Goal: Task Accomplishment & Management: Use online tool/utility

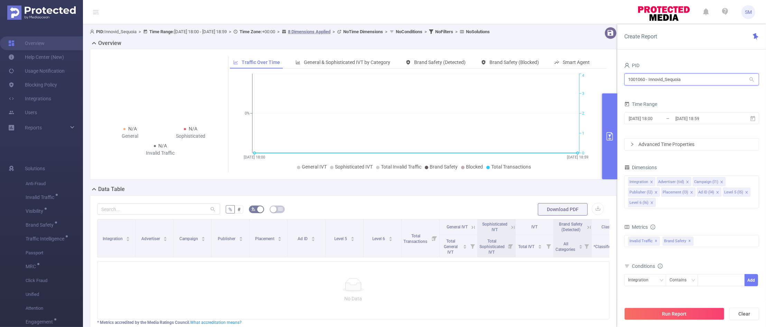
drag, startPoint x: 689, startPoint y: 79, endPoint x: 540, endPoint y: 73, distance: 149.1
click at [540, 73] on section "PID: Innovid_Sequoia > Time Range: [DATE] 18:00 - [DATE] 18:59 > Time Zone: +00…" at bounding box center [424, 199] width 683 height 350
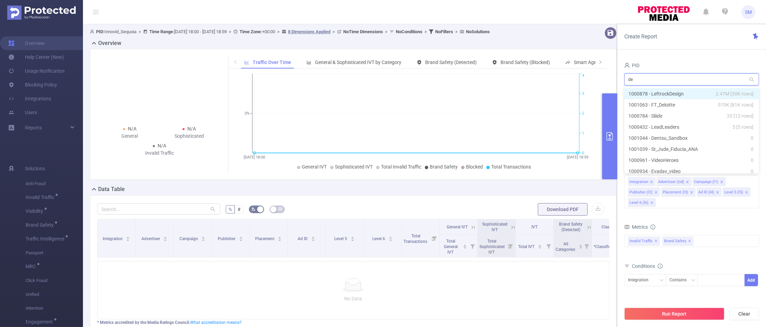
type input "dem"
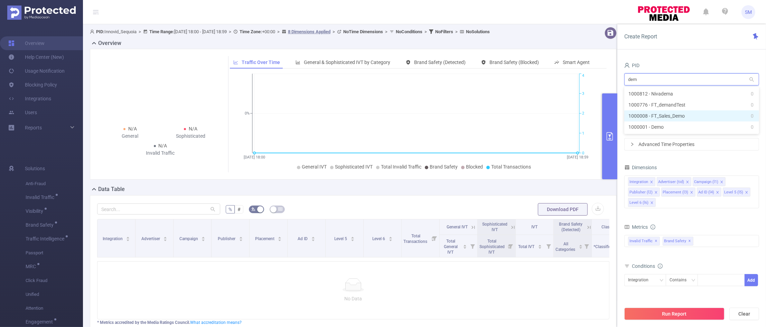
click at [681, 112] on li "1000008 - FT_Sales_Demo 0" at bounding box center [691, 115] width 135 height 11
click at [690, 120] on input "[DATE] 18:59" at bounding box center [703, 118] width 56 height 9
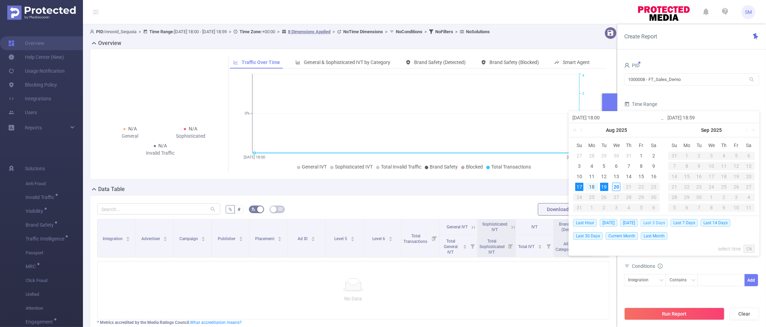
click at [655, 221] on span "Last 3 Days" at bounding box center [653, 223] width 27 height 8
type input "[DATE] 00:00"
type input "[DATE] 23:59"
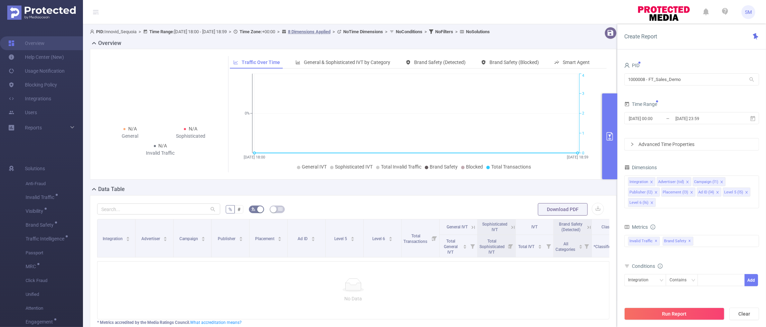
click at [694, 218] on form "Dimensions Integration Advertiser (tid) Campaign (l1) Publisher (l2) Placement …" at bounding box center [691, 249] width 135 height 175
click at [704, 313] on button "Run Report" at bounding box center [674, 313] width 100 height 12
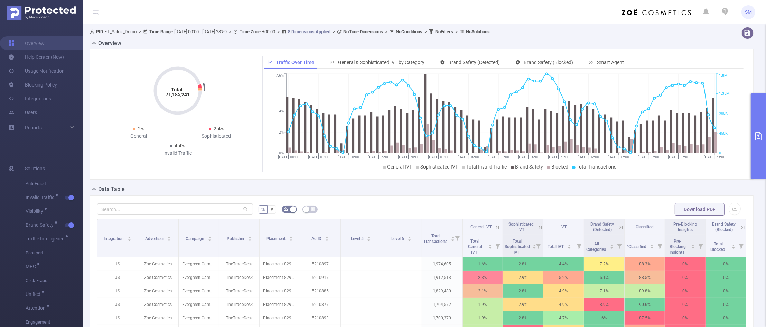
click at [757, 132] on icon "primary" at bounding box center [758, 136] width 8 height 8
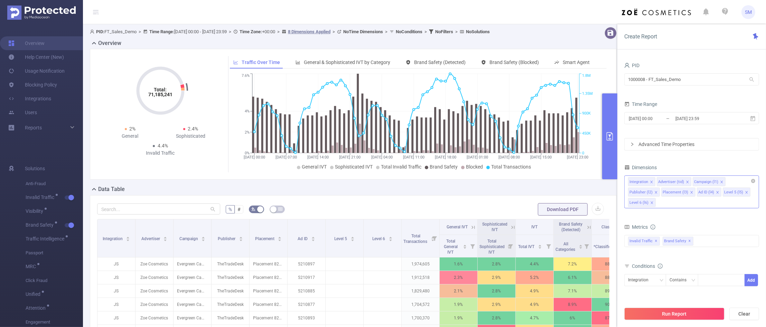
click at [652, 204] on icon "icon: close" at bounding box center [651, 202] width 3 height 3
click at [745, 191] on icon "icon: close" at bounding box center [746, 191] width 3 height 3
click at [730, 160] on div "PID 1000008 - FT_Sales_Demo 1000008 - FT_Sales_Demo Time Range [DATE] 00:00 _ […" at bounding box center [691, 193] width 135 height 266
click at [693, 313] on button "Run Report" at bounding box center [674, 313] width 100 height 12
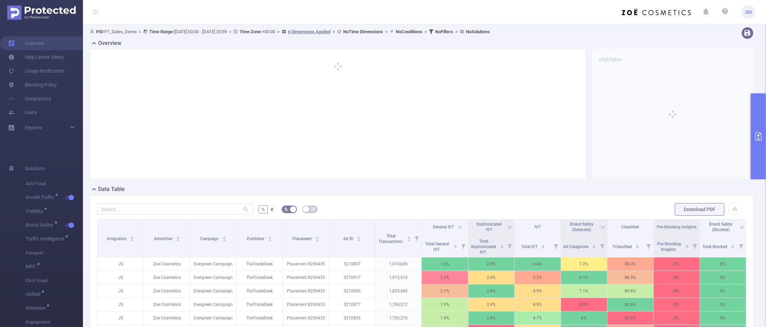
click at [701, 38] on div at bounding box center [729, 33] width 56 height 12
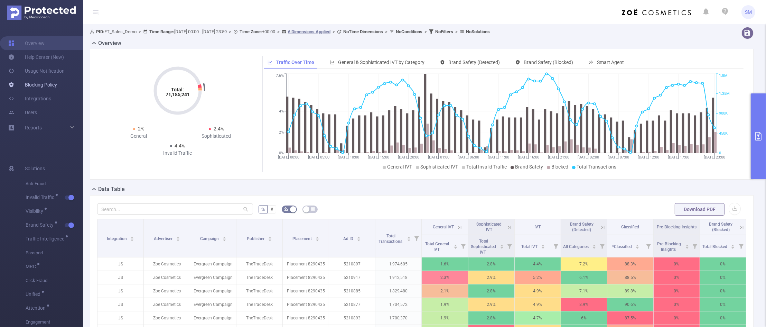
click at [43, 87] on link "Blocking Policy" at bounding box center [32, 85] width 49 height 14
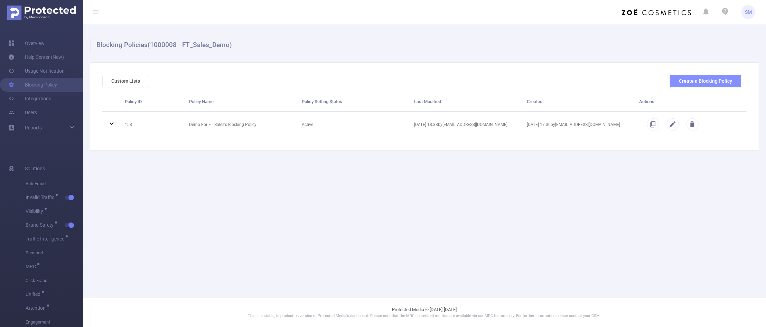
click at [684, 81] on button "Create a Blocking Policy" at bounding box center [705, 81] width 71 height 12
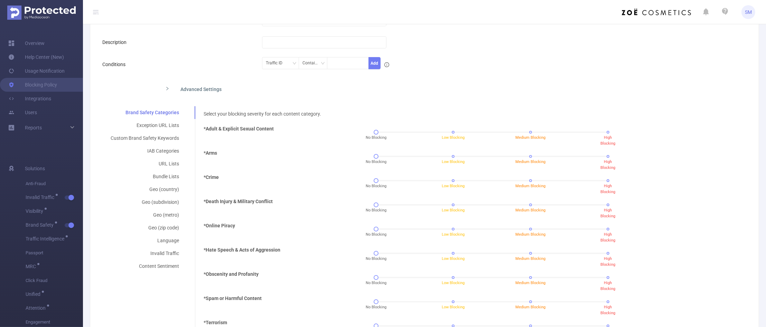
scroll to position [86, 0]
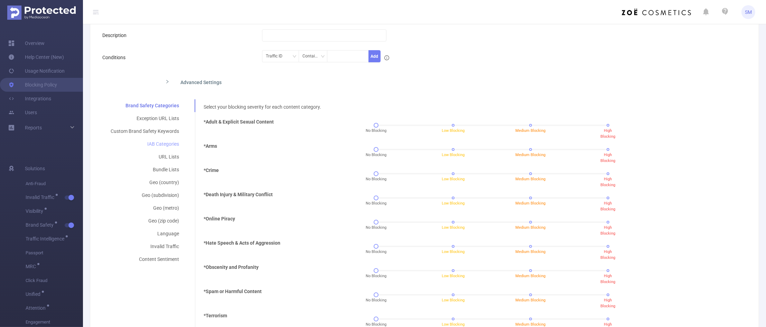
click at [163, 145] on div "IAB Categories" at bounding box center [144, 144] width 85 height 13
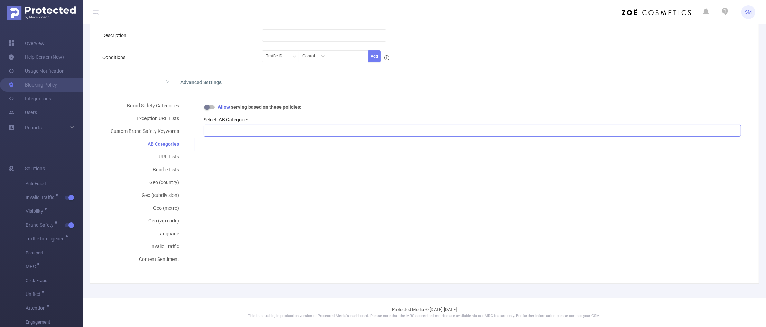
click at [247, 131] on div at bounding box center [472, 130] width 530 height 11
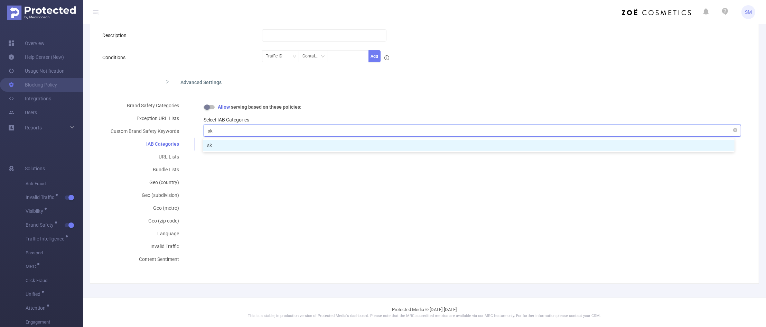
type input "s"
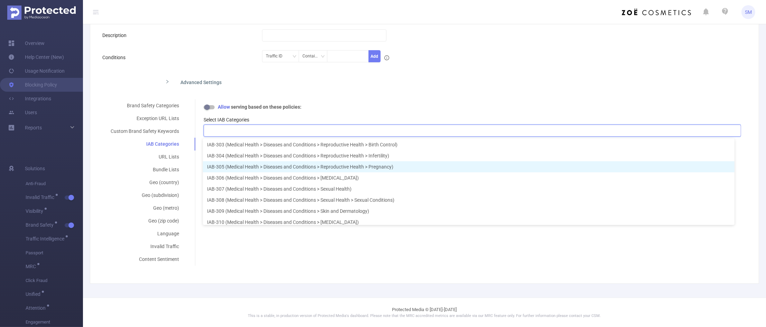
scroll to position [3246, 0]
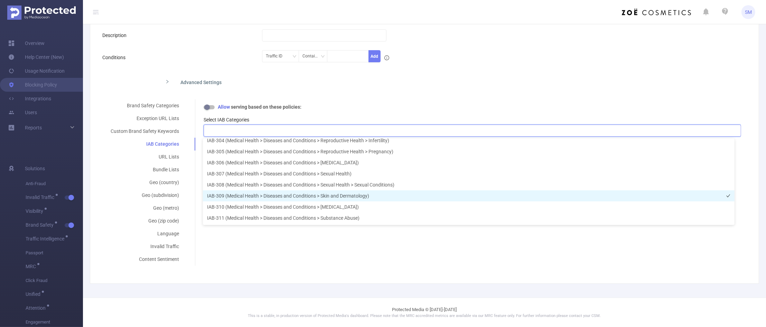
click at [410, 195] on li "IAB-309 (Medical Health > Diseases and Conditions > Skin and Dermatology)" at bounding box center [469, 195] width 532 height 11
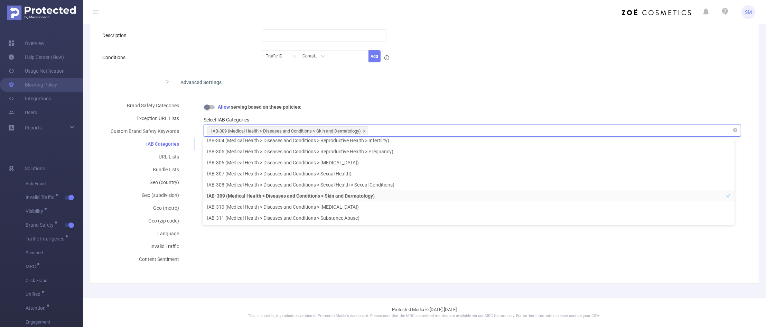
scroll to position [3241, 0]
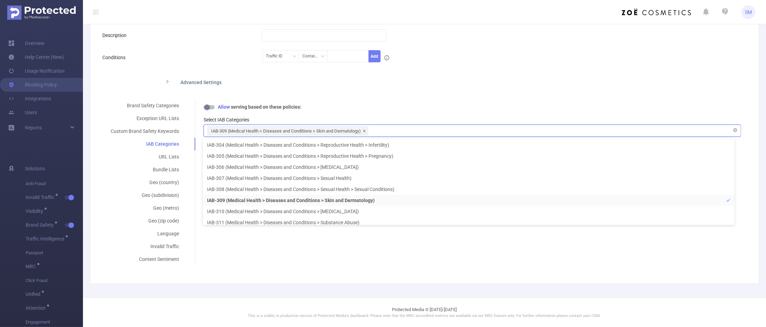
click at [366, 131] on icon "icon: close" at bounding box center [364, 130] width 3 height 3
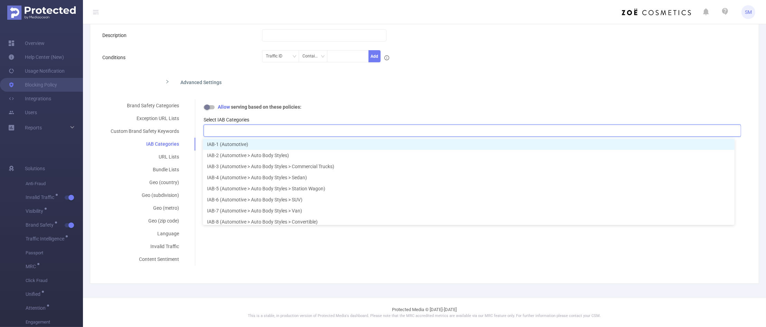
click at [375, 98] on form "Policy Name FT_Sales_Demo's Blocking Policy Description Conditions Traffic ID C…" at bounding box center [421, 135] width 639 height 259
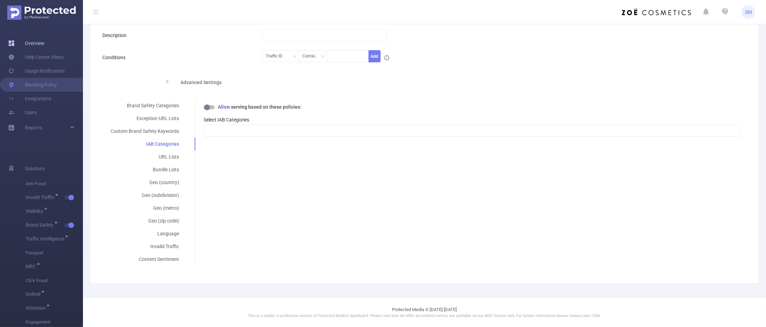
click at [36, 44] on link "Overview" at bounding box center [26, 43] width 36 height 14
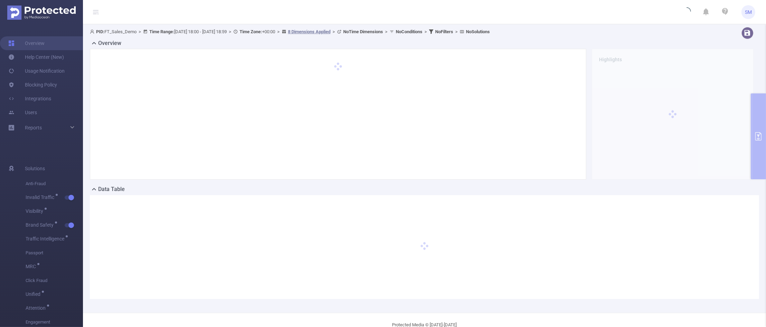
type input "[DATE] 18:00"
type input "[DATE] 18:59"
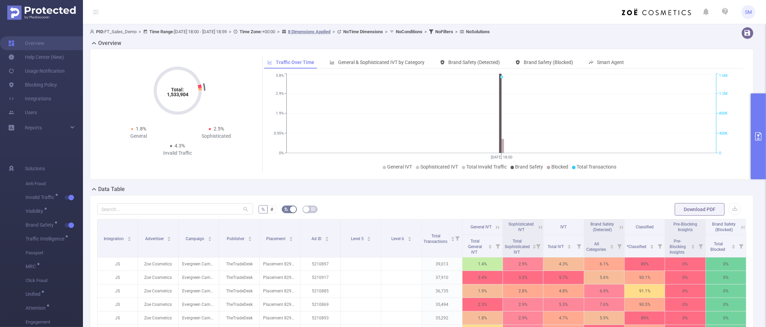
click at [215, 90] on div "Total: 1,533,904 Total: 1,533,904 1.8% General 2.5% Sophisticated 4.3% Invalid …" at bounding box center [177, 107] width 155 height 103
click at [751, 139] on button "primary" at bounding box center [758, 136] width 15 height 86
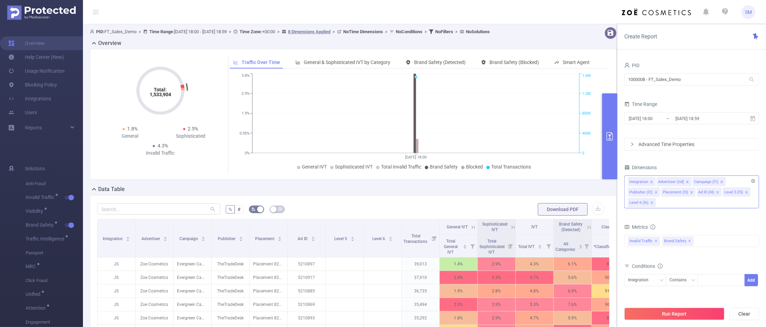
click at [652, 202] on icon "icon: close" at bounding box center [651, 202] width 3 height 3
click at [747, 194] on li "Level 5 (l5)" at bounding box center [737, 191] width 28 height 9
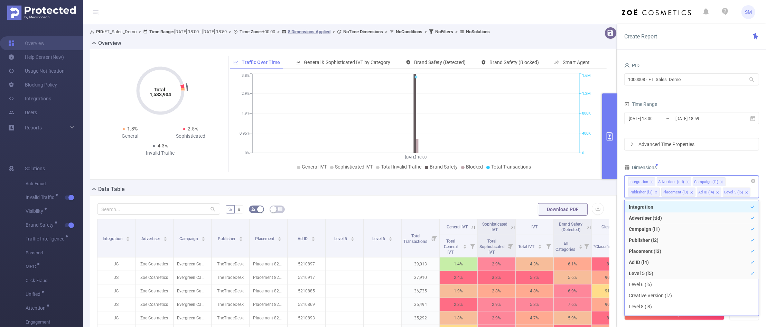
click at [746, 191] on icon "icon: close" at bounding box center [746, 191] width 3 height 3
click at [741, 190] on div "Integration Advertiser (tid) Campaign (l1) Publisher (l2) Placement (l3) Ad ID …" at bounding box center [691, 186] width 135 height 22
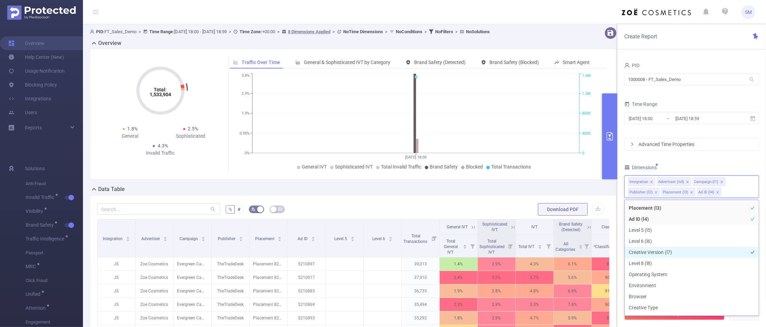
click at [674, 252] on li "Creative Version (l7)" at bounding box center [692, 251] width 134 height 11
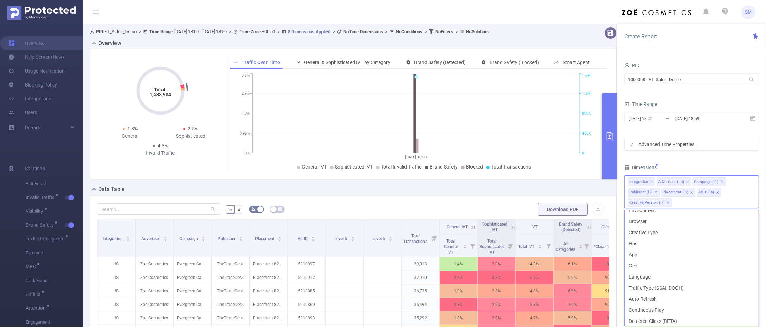
scroll to position [130, 0]
click at [660, 245] on li "Host" at bounding box center [692, 242] width 134 height 11
click at [659, 251] on li "App" at bounding box center [692, 253] width 134 height 11
click at [717, 160] on div "PID 1000008 - FT_Sales_Demo 1000008 - FT_Sales_Demo Time Range [DATE] 18:00 _ […" at bounding box center [691, 198] width 135 height 277
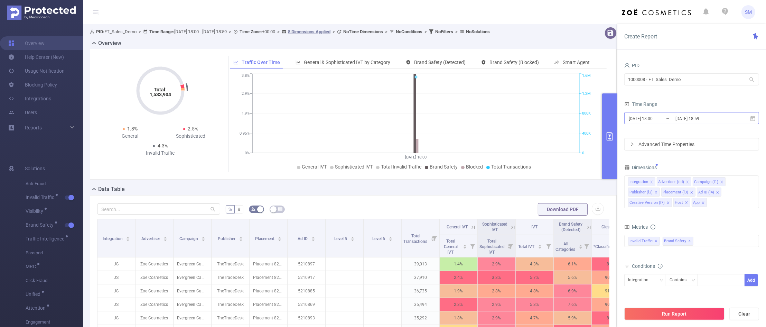
click at [704, 123] on input "[DATE] 18:59" at bounding box center [703, 118] width 56 height 9
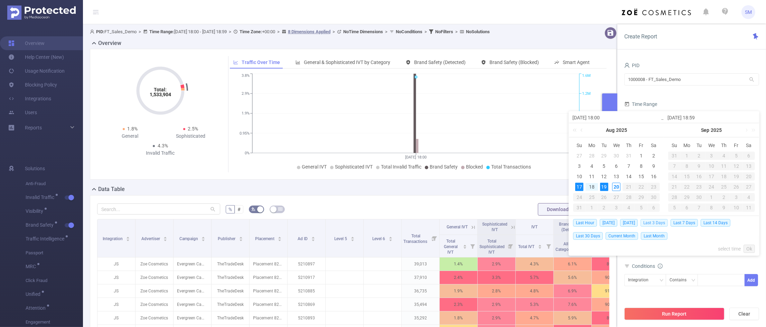
click at [666, 220] on span "Last 3 Days" at bounding box center [653, 223] width 27 height 8
type input "[DATE] 00:00"
type input "[DATE] 23:59"
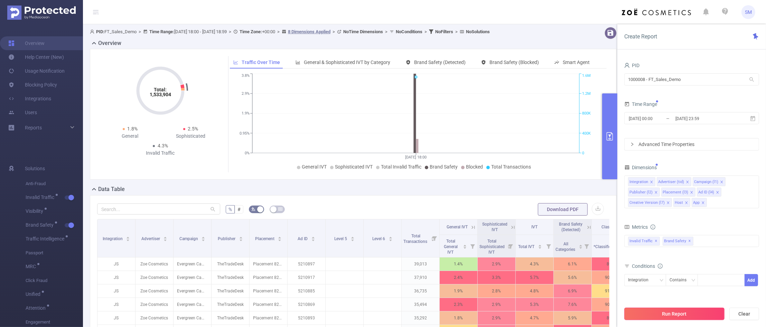
click at [697, 310] on button "Run Report" at bounding box center [674, 313] width 100 height 12
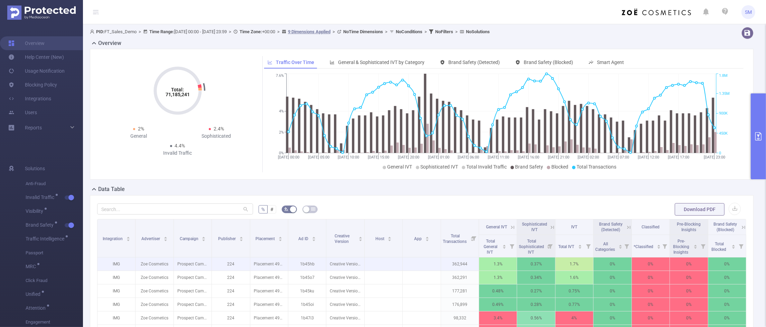
click at [390, 259] on td at bounding box center [384, 263] width 38 height 13
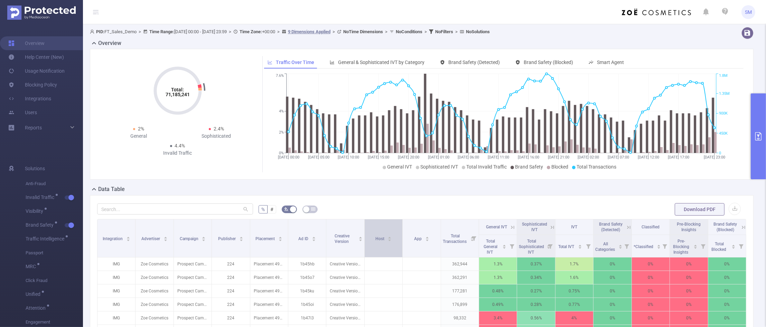
click at [390, 241] on div "Host" at bounding box center [383, 237] width 17 height 7
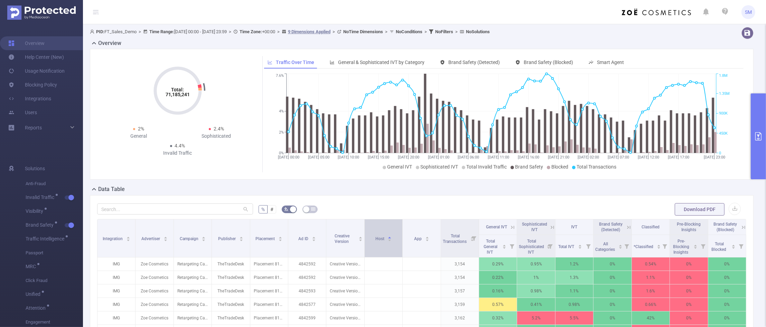
click at [386, 241] on div "Host" at bounding box center [383, 237] width 17 height 7
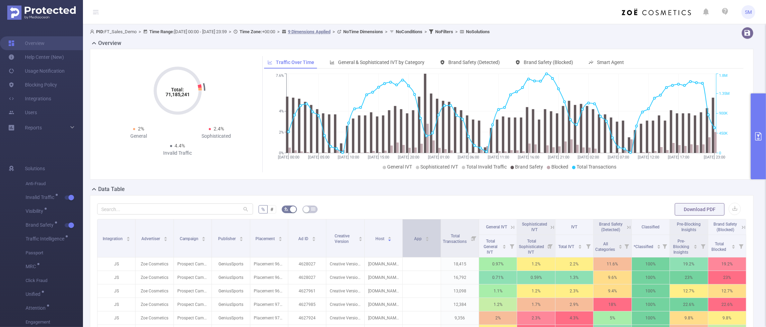
click at [424, 241] on div "App" at bounding box center [421, 237] width 15 height 7
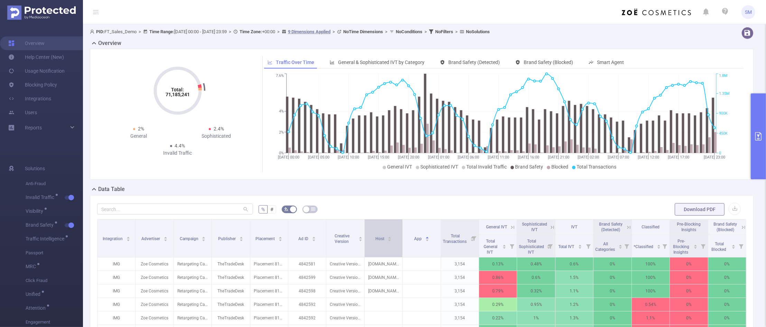
click at [376, 241] on div "Host" at bounding box center [383, 237] width 17 height 7
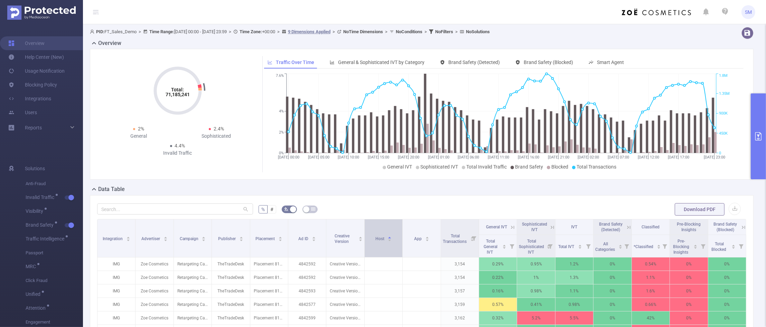
click at [376, 241] on div "Host" at bounding box center [383, 237] width 17 height 7
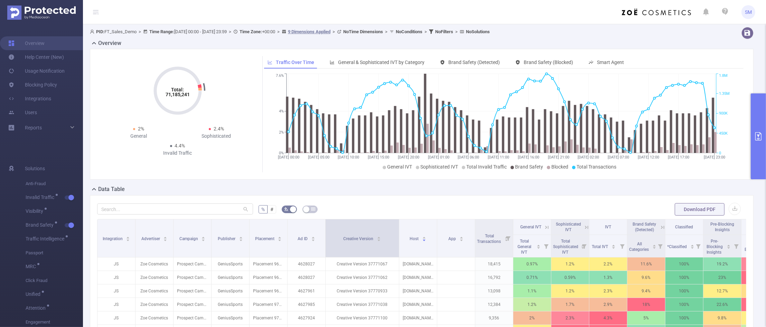
drag, startPoint x: 362, startPoint y: 225, endPoint x: 398, endPoint y: 227, distance: 35.7
click at [398, 227] on span at bounding box center [398, 238] width 3 height 38
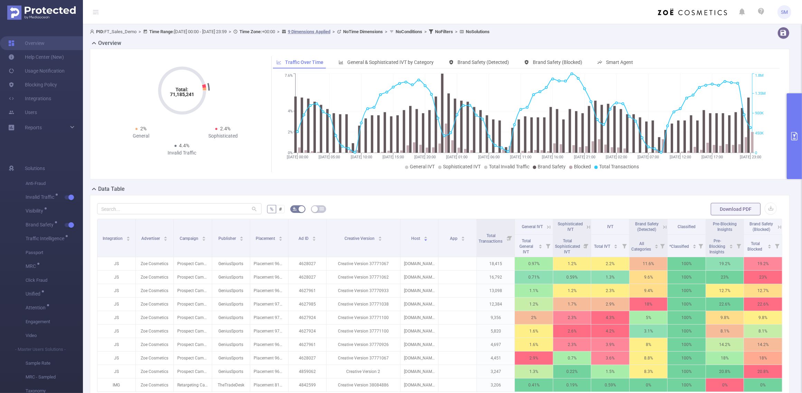
click at [427, 187] on div "Data Table" at bounding box center [442, 190] width 705 height 10
click at [434, 203] on form "% # Download PDF" at bounding box center [439, 209] width 685 height 14
click at [428, 205] on form "% # Download PDF" at bounding box center [439, 209] width 685 height 14
click at [199, 189] on div "Data Table" at bounding box center [442, 190] width 705 height 10
click at [766, 127] on button "primary" at bounding box center [794, 136] width 15 height 86
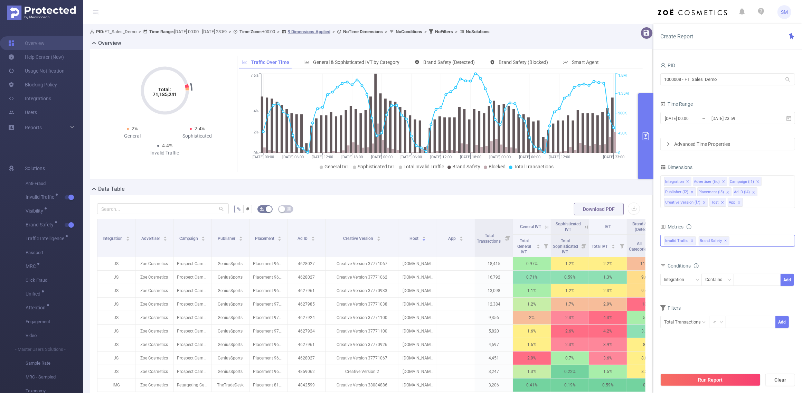
click at [726, 242] on span "Brand Safety ✕" at bounding box center [714, 240] width 31 height 9
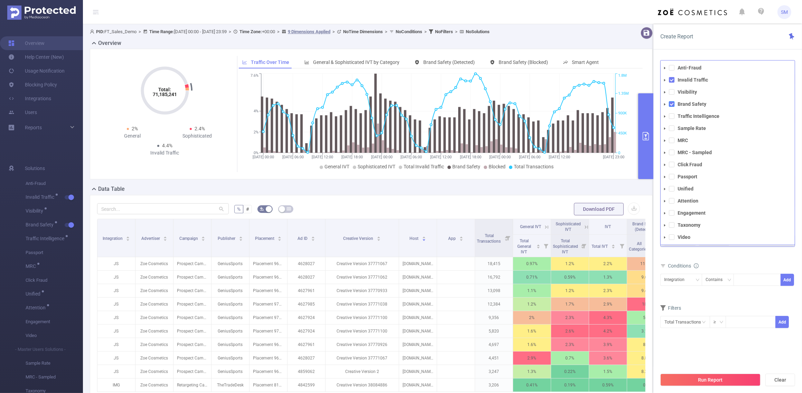
click at [673, 103] on span at bounding box center [672, 104] width 6 height 6
click at [672, 79] on span at bounding box center [672, 80] width 6 height 6
click at [671, 102] on span at bounding box center [672, 104] width 6 height 6
click at [672, 90] on span at bounding box center [672, 92] width 6 height 6
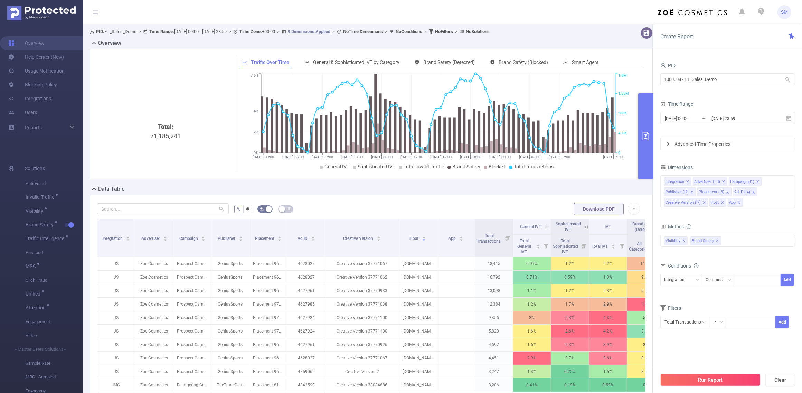
click at [729, 44] on div "Create Report" at bounding box center [728, 36] width 149 height 25
click at [765, 196] on div "Integration Advertiser (tid) Campaign (l1) Publisher (l2) Placement (l3) Ad ID …" at bounding box center [728, 191] width 135 height 33
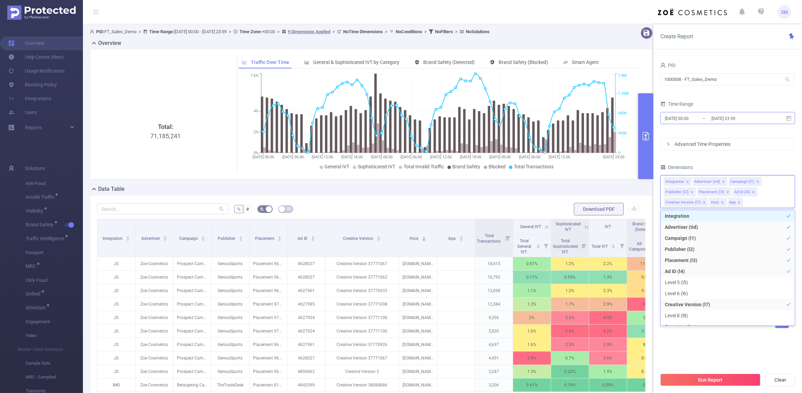
click at [745, 114] on input "[DATE] 23:59" at bounding box center [739, 118] width 56 height 9
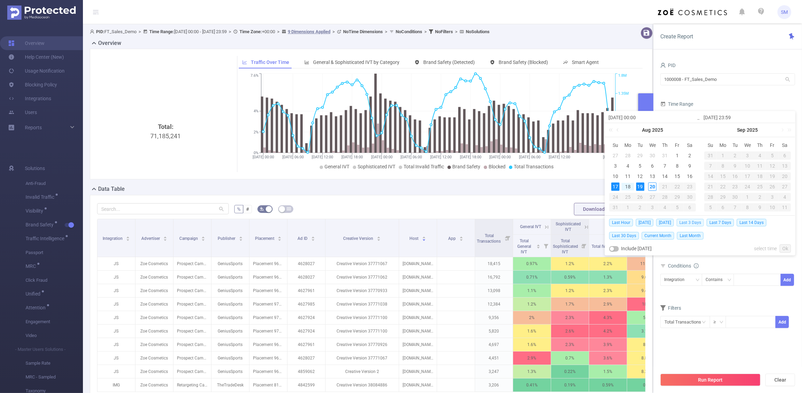
click at [699, 219] on span "Last 3 Days" at bounding box center [690, 223] width 27 height 8
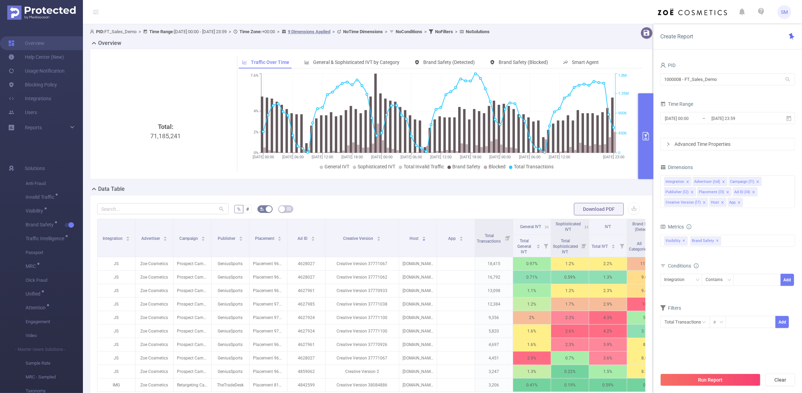
click at [730, 100] on div "Time Range" at bounding box center [728, 104] width 135 height 11
click at [758, 203] on div "Integration Advertiser (tid) Campaign (l1) Publisher (l2) Placement (l3) Ad ID …" at bounding box center [728, 191] width 135 height 33
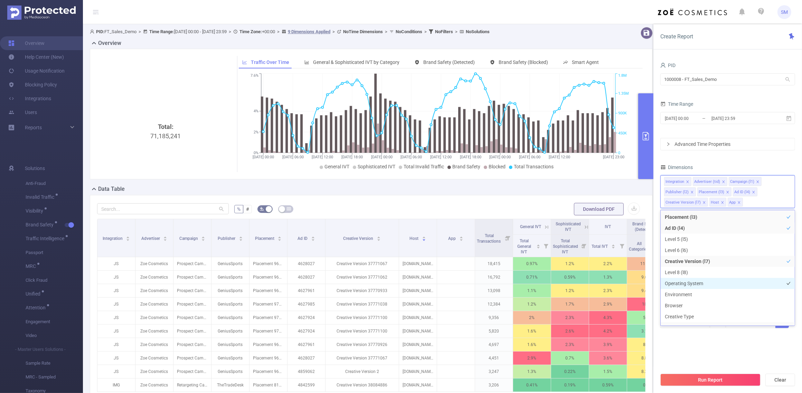
scroll to position [87, 0]
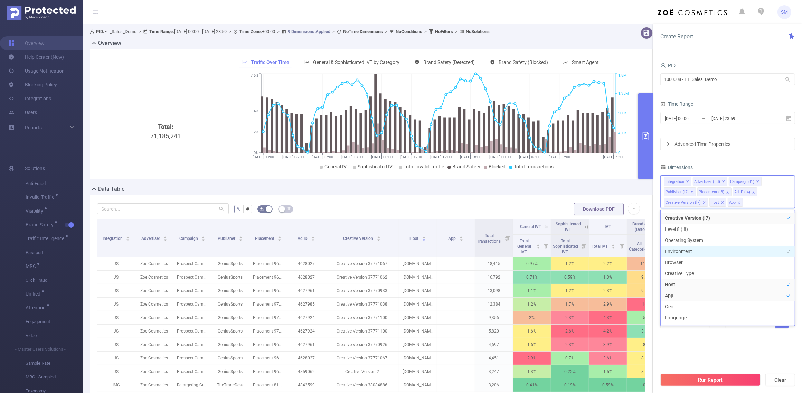
click at [711, 251] on li "Environment" at bounding box center [728, 251] width 134 height 11
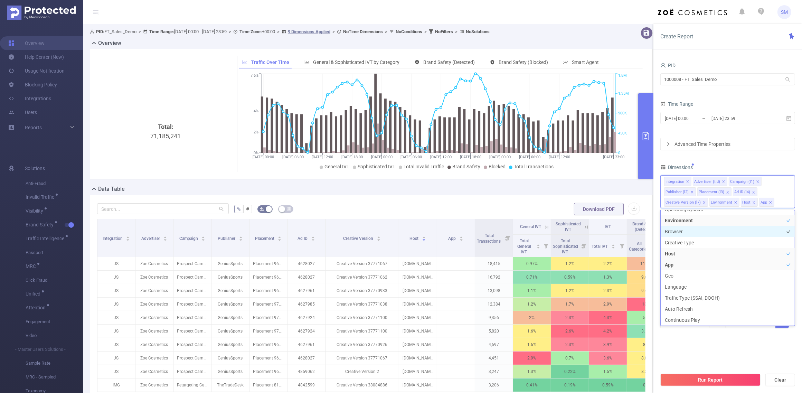
scroll to position [131, 0]
click at [705, 230] on li "Creative Type" at bounding box center [728, 230] width 134 height 11
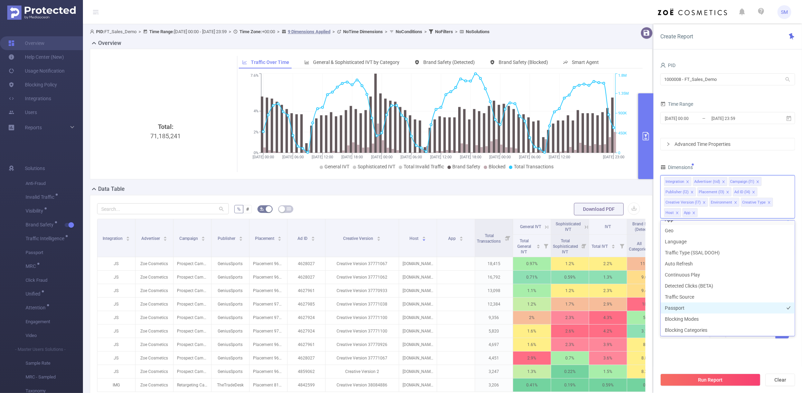
scroll to position [197, 0]
click at [723, 298] on li "Blocking Modes" at bounding box center [728, 295] width 134 height 11
click at [725, 308] on li "Blocking Categories" at bounding box center [728, 306] width 134 height 11
click at [739, 157] on div "PID 1000008 - FT_Sales_Demo 1000008 - FT_Sales_Demo Time Range [DATE] 00:00 _ […" at bounding box center [728, 203] width 135 height 287
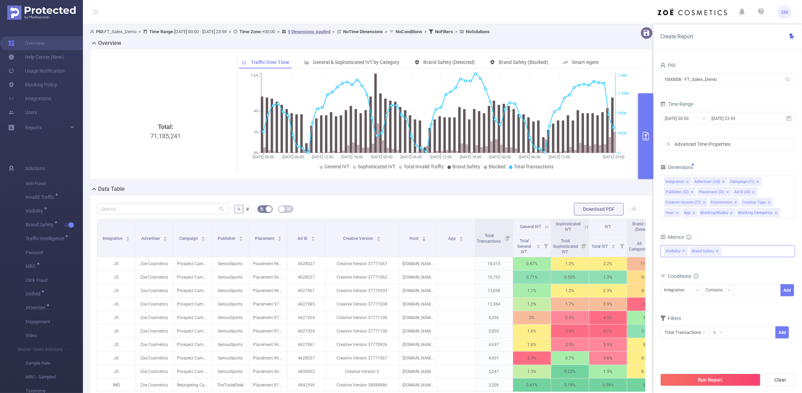
click at [732, 255] on div "Anti-Fraud Invalid Traffic Visibility Brand Safety Traffic Intelligence Sample …" at bounding box center [728, 251] width 135 height 12
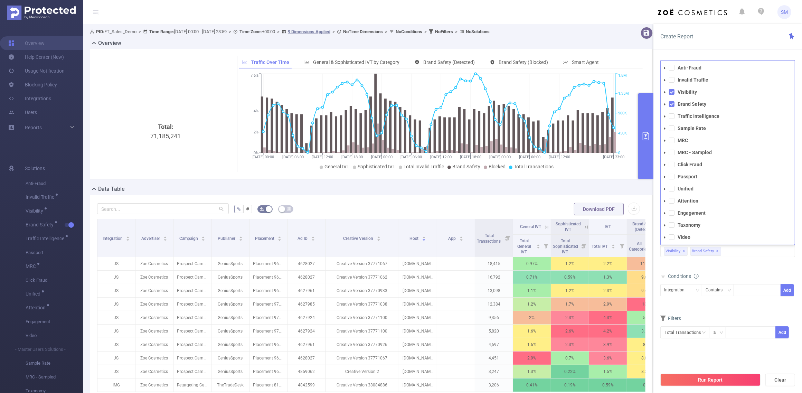
click at [726, 54] on div "PID 1000008 - FT_Sales_Demo 1000008 - FT_Sales_Demo Time Range [DATE] 00:00 _ […" at bounding box center [728, 230] width 149 height 352
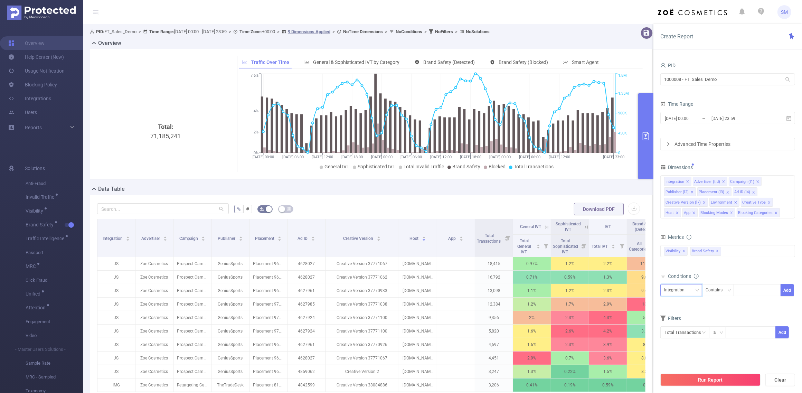
click at [688, 294] on div "Integration" at bounding box center [676, 289] width 25 height 11
click at [698, 326] on li "Publisher (l2)" at bounding box center [687, 338] width 52 height 11
click at [755, 287] on div at bounding box center [758, 289] width 40 height 11
click at [721, 291] on div "Contains" at bounding box center [717, 289] width 22 height 11
click at [723, 312] on li "Is" at bounding box center [725, 315] width 46 height 11
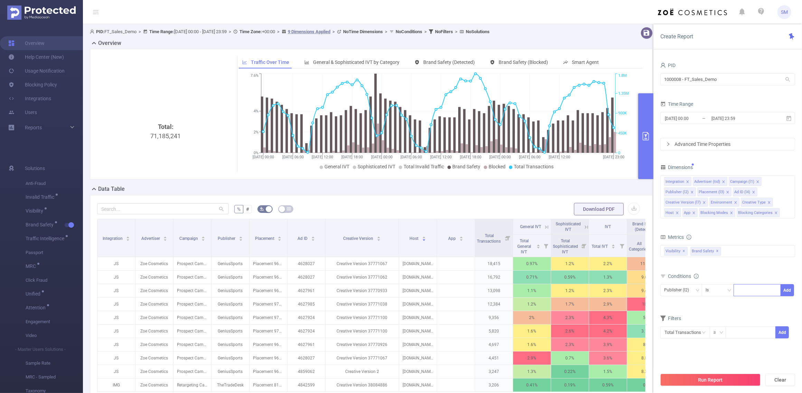
click at [746, 292] on div at bounding box center [758, 289] width 40 height 11
type input "META"
click at [758, 308] on li "META" at bounding box center [757, 304] width 47 height 11
click at [766, 293] on button "Add" at bounding box center [787, 290] width 13 height 12
click at [713, 305] on icon "icon: close" at bounding box center [712, 305] width 2 height 2
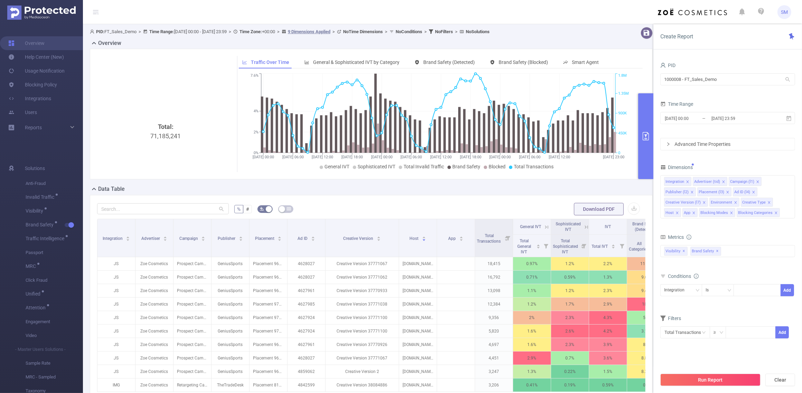
click at [765, 311] on form "Dimensions Integration Advertiser (tid) Campaign (l1) Publisher (l2) Placement …" at bounding box center [728, 254] width 135 height 185
click at [691, 326] on input "text" at bounding box center [686, 332] width 50 height 12
click at [687, 268] on li "Total Transactions" at bounding box center [686, 270] width 50 height 11
click at [747, 326] on input at bounding box center [750, 332] width 49 height 10
type input "10,000"
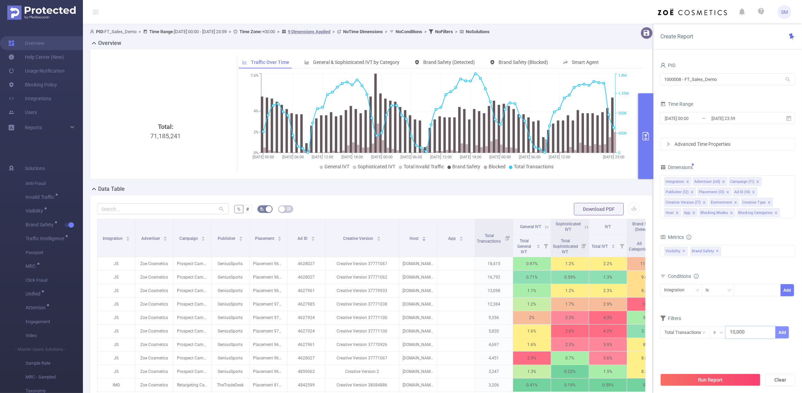
click at [766, 326] on button "Add" at bounding box center [782, 332] width 13 height 12
click at [722, 326] on icon "icon: close" at bounding box center [722, 347] width 2 height 2
click at [749, 326] on div "PID 1000008 - FT_Sales_Demo 1000008 - FT_Sales_Demo Time Range [DATE] 00:00 _ […" at bounding box center [728, 207] width 135 height 295
click at [732, 326] on button "Run Report" at bounding box center [711, 380] width 100 height 12
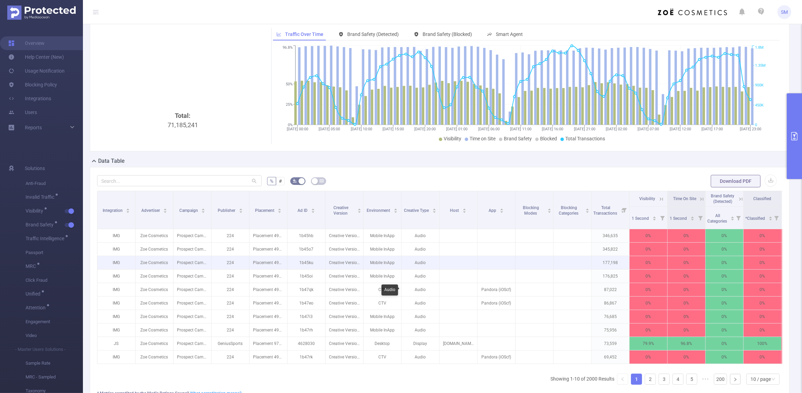
scroll to position [43, 0]
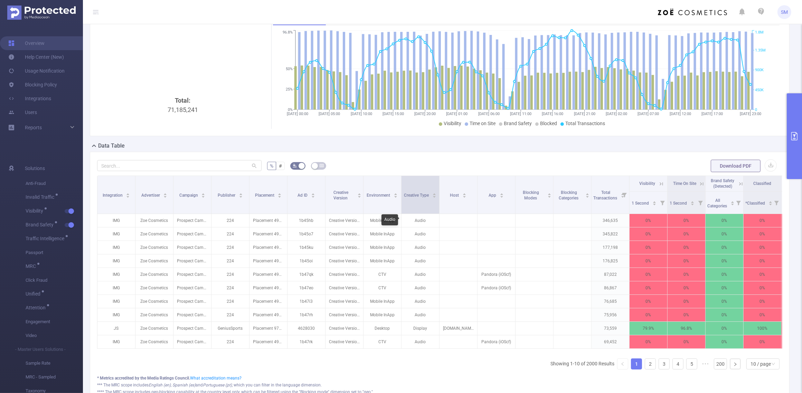
click at [417, 214] on th "Creative Type" at bounding box center [421, 195] width 38 height 38
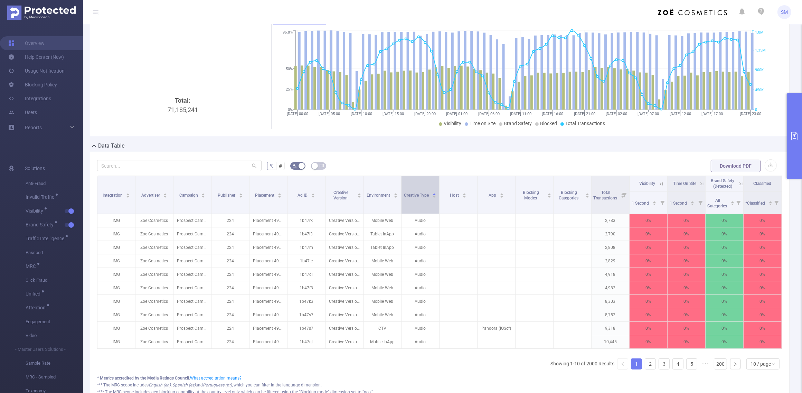
click at [417, 198] on div "Creative Type" at bounding box center [420, 194] width 32 height 7
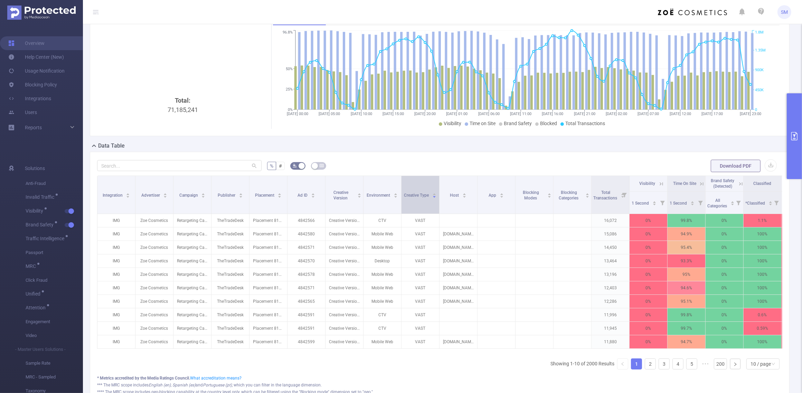
click at [424, 198] on div "Creative Type" at bounding box center [420, 194] width 32 height 7
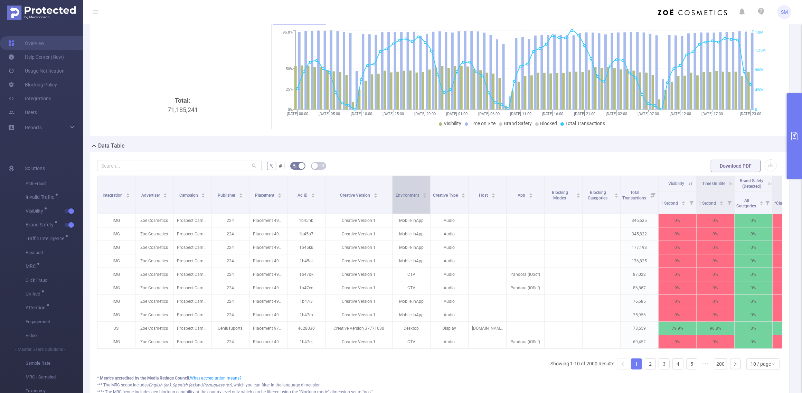
drag, startPoint x: 362, startPoint y: 185, endPoint x: 391, endPoint y: 178, distance: 29.8
click at [391, 178] on span at bounding box center [392, 195] width 3 height 38
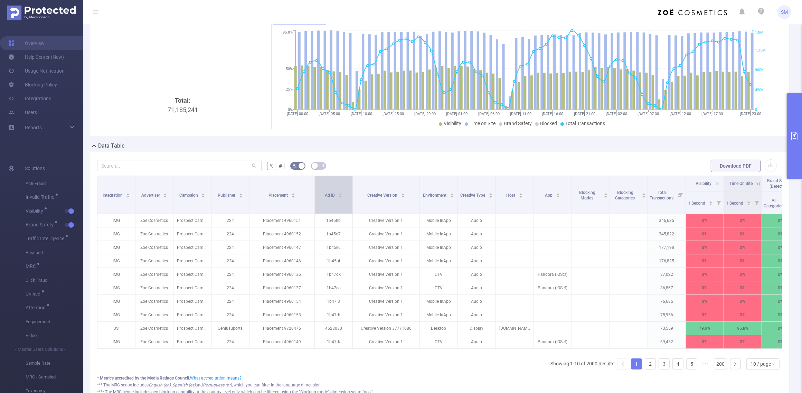
drag, startPoint x: 286, startPoint y: 199, endPoint x: 313, endPoint y: 197, distance: 27.4
click at [313, 197] on span at bounding box center [314, 195] width 3 height 38
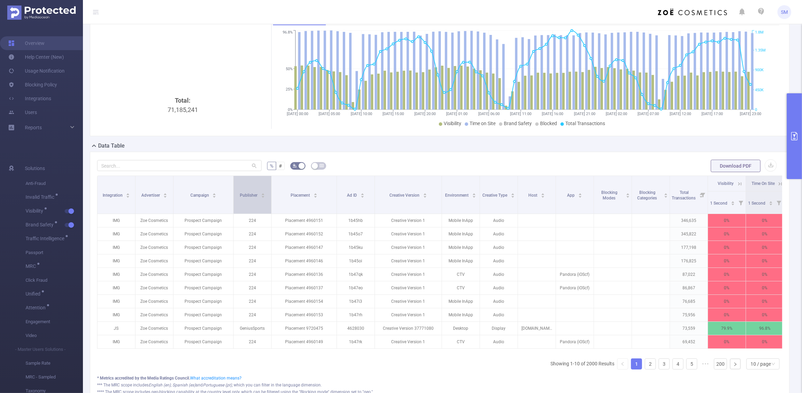
drag, startPoint x: 210, startPoint y: 188, endPoint x: 232, endPoint y: 190, distance: 22.2
click at [232, 190] on span at bounding box center [233, 195] width 3 height 38
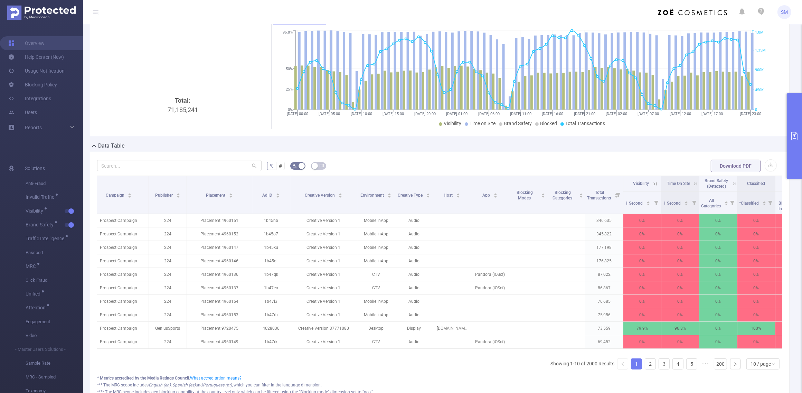
scroll to position [0, 78]
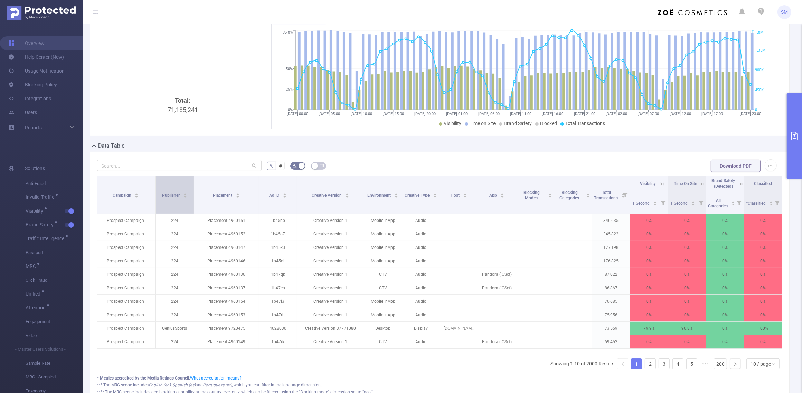
click at [177, 198] on div "Publisher" at bounding box center [174, 194] width 25 height 7
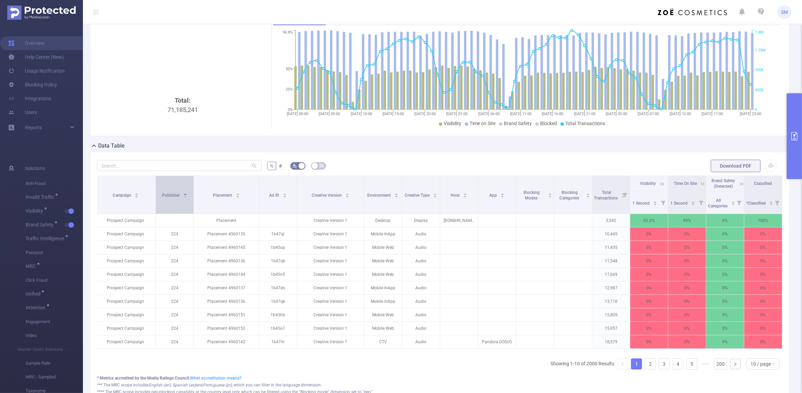
click at [177, 198] on div "Publisher" at bounding box center [174, 194] width 25 height 7
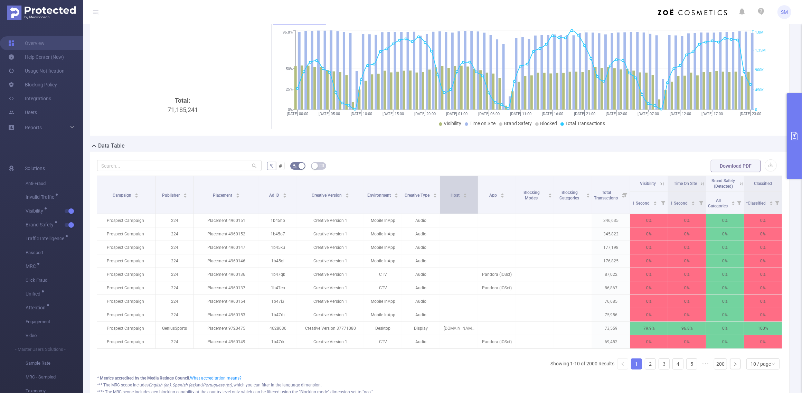
click at [461, 198] on div "Host" at bounding box center [459, 194] width 17 height 7
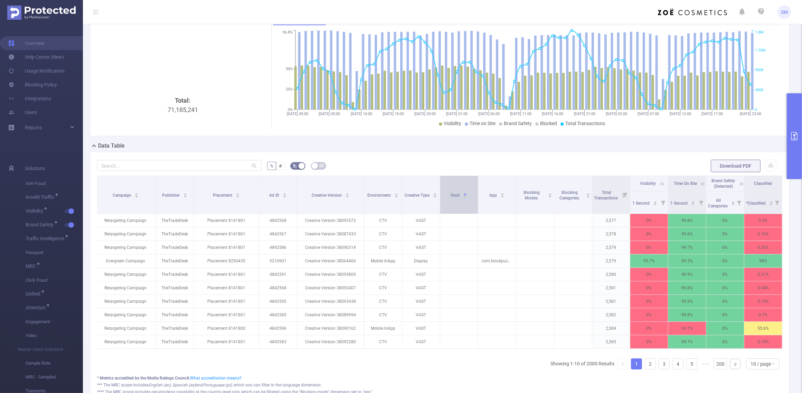
click at [461, 198] on div "Host" at bounding box center [459, 194] width 17 height 7
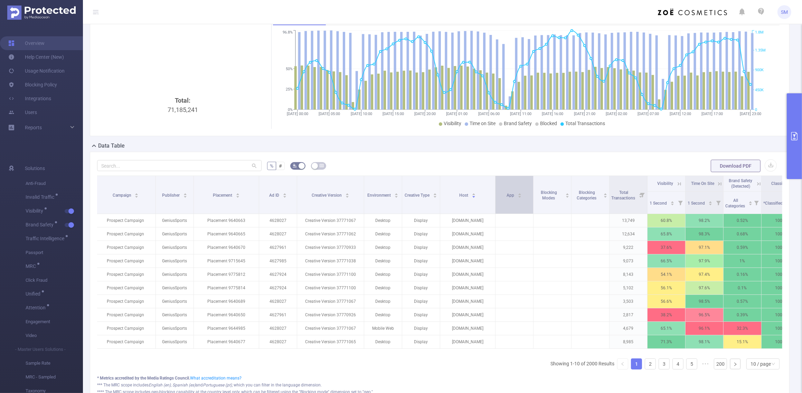
drag, startPoint x: 477, startPoint y: 203, endPoint x: 495, endPoint y: 201, distance: 17.4
click at [495, 201] on span at bounding box center [495, 195] width 3 height 38
click at [522, 198] on div "App" at bounding box center [514, 194] width 15 height 7
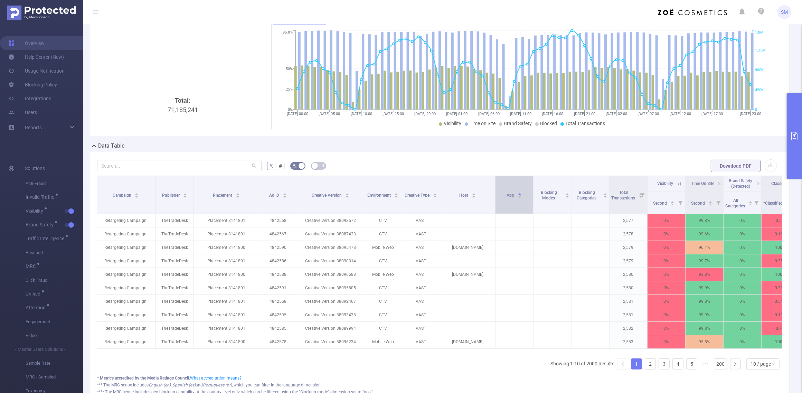
click at [522, 198] on div "App" at bounding box center [514, 194] width 15 height 7
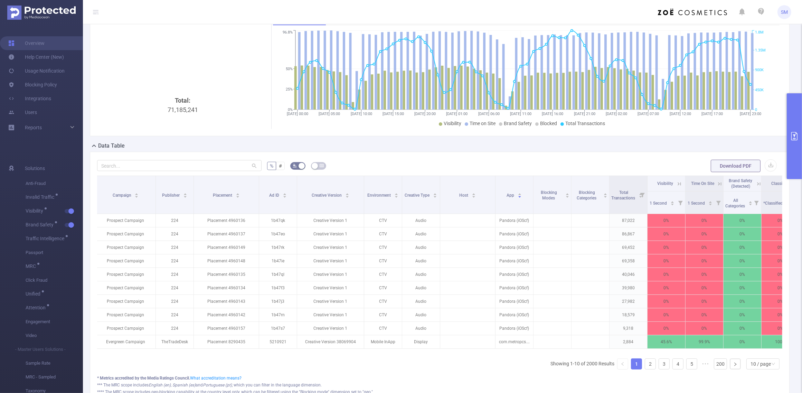
drag, startPoint x: 534, startPoint y: 181, endPoint x: 533, endPoint y: 165, distance: 15.9
click at [533, 165] on div "% # Download PDF Integration Advertiser Campaign Publisher Placement Ad ID Crea…" at bounding box center [439, 284] width 685 height 250
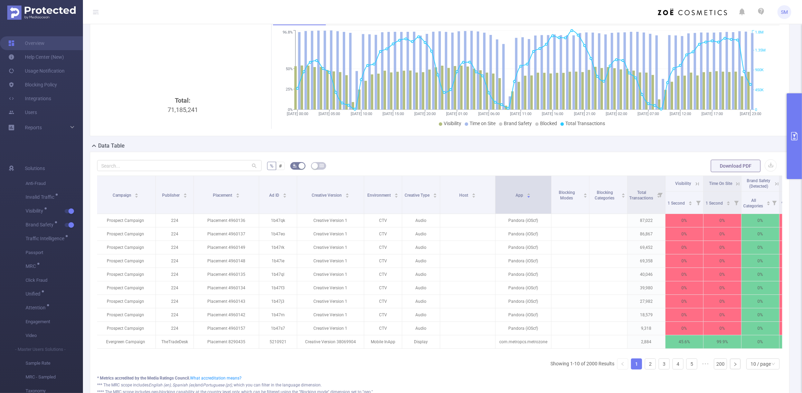
drag, startPoint x: 532, startPoint y: 184, endPoint x: 550, endPoint y: 177, distance: 19.3
click at [550, 177] on span at bounding box center [551, 195] width 3 height 38
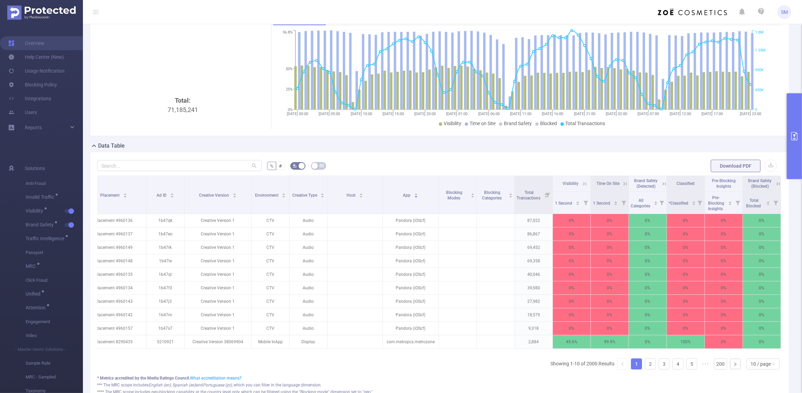
scroll to position [0, 197]
click at [582, 183] on icon at bounding box center [585, 184] width 6 height 6
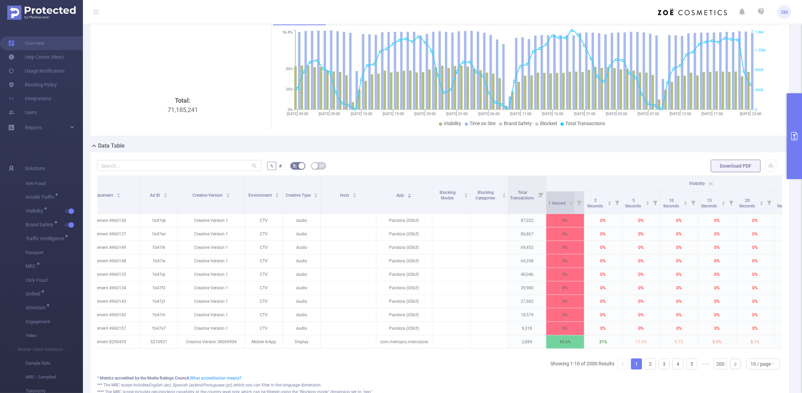
click at [566, 206] on div "1 Second" at bounding box center [561, 202] width 25 height 7
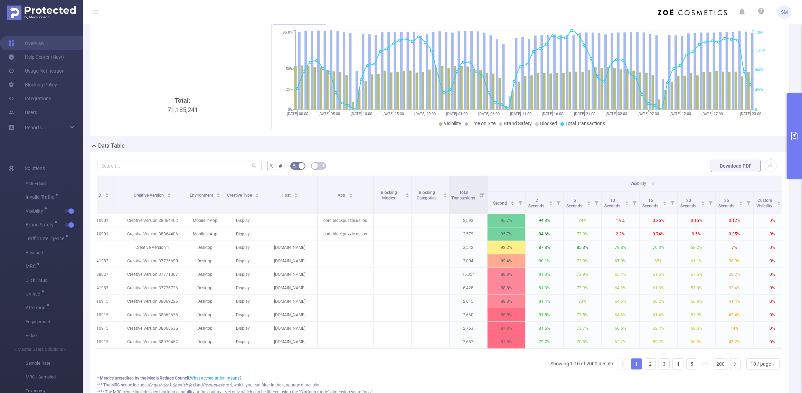
scroll to position [0, 257]
click at [298, 165] on button "button" at bounding box center [297, 166] width 15 height 8
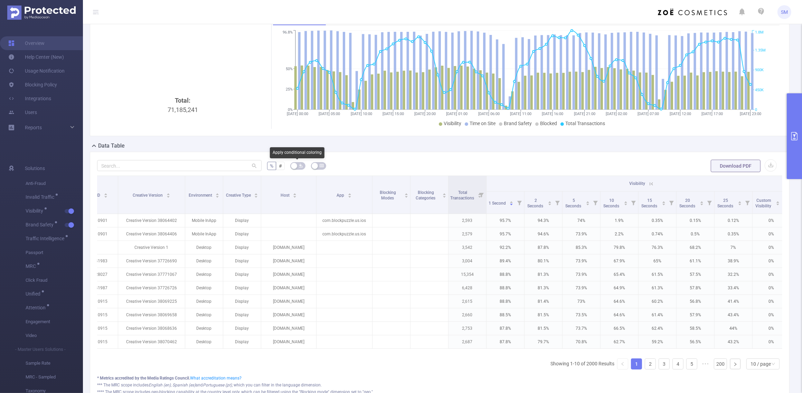
click at [299, 165] on icon "icon: bg-colors" at bounding box center [301, 165] width 4 height 4
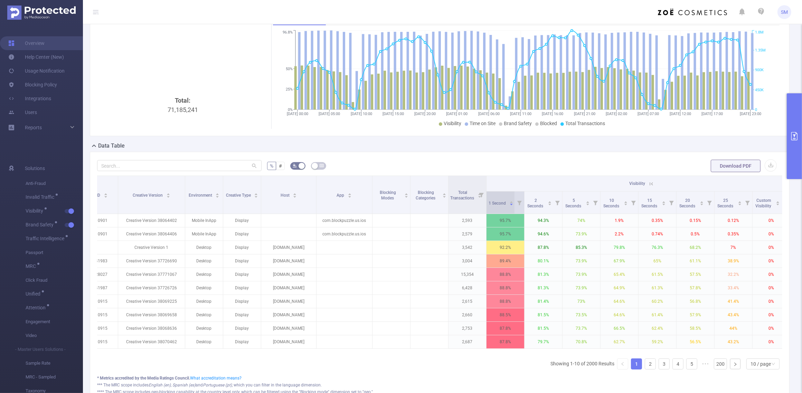
click at [500, 201] on span "1 Second" at bounding box center [498, 203] width 18 height 5
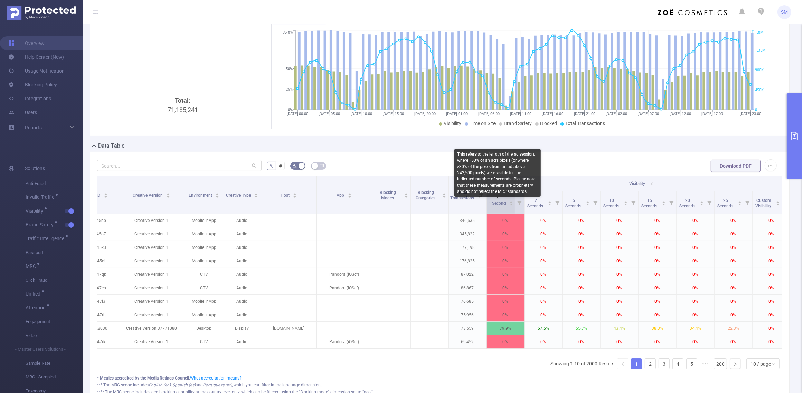
click at [501, 204] on span "1 Second" at bounding box center [498, 203] width 18 height 5
click at [505, 202] on span "1 Second" at bounding box center [498, 203] width 18 height 5
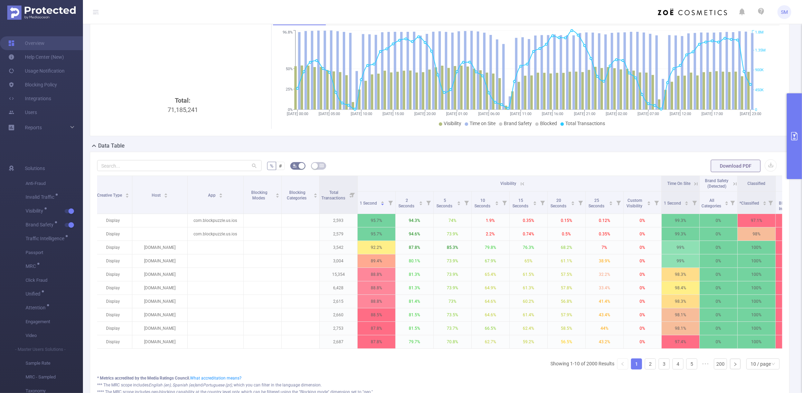
scroll to position [0, 400]
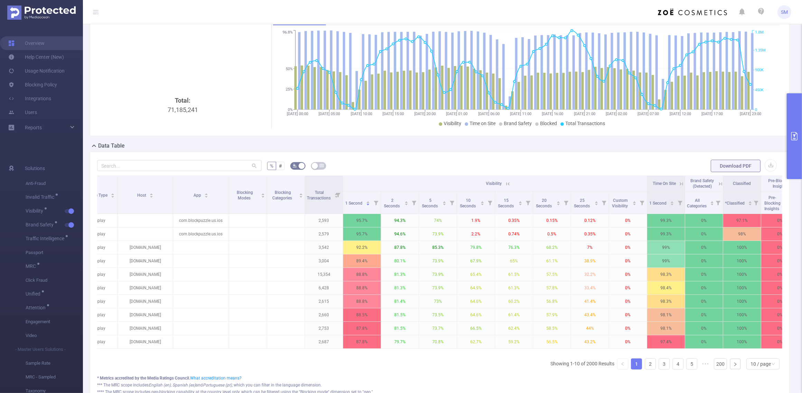
click at [679, 181] on icon at bounding box center [681, 184] width 6 height 6
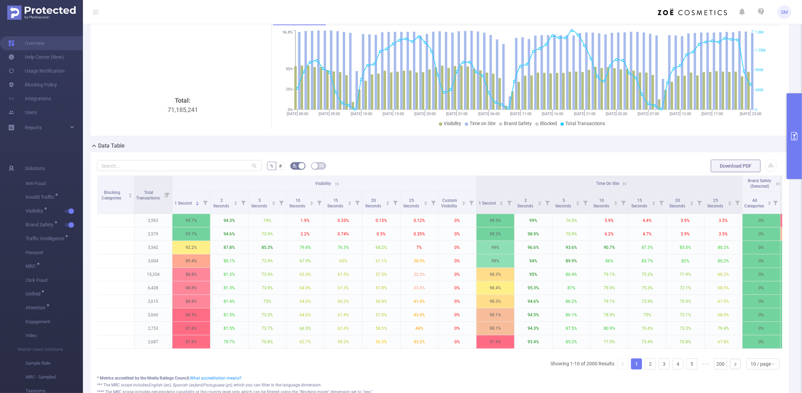
scroll to position [0, 570]
click at [626, 181] on icon at bounding box center [625, 184] width 6 height 6
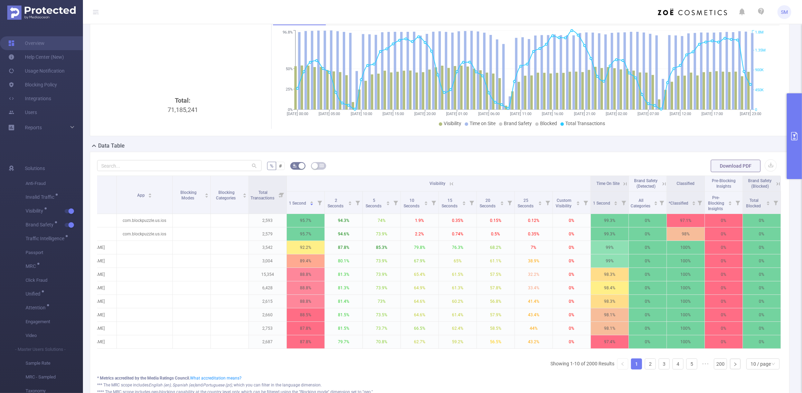
scroll to position [0, 463]
click at [449, 184] on icon at bounding box center [452, 184] width 6 height 6
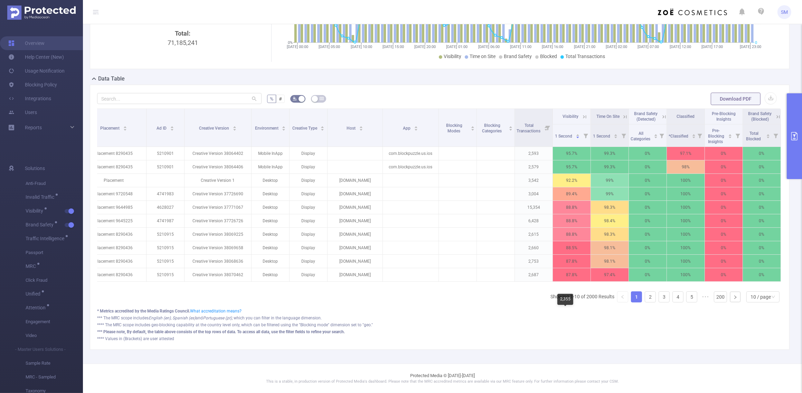
scroll to position [118, 0]
click at [752, 296] on div "10 / page" at bounding box center [761, 297] width 20 height 10
click at [756, 287] on li "50 / page" at bounding box center [757, 292] width 34 height 11
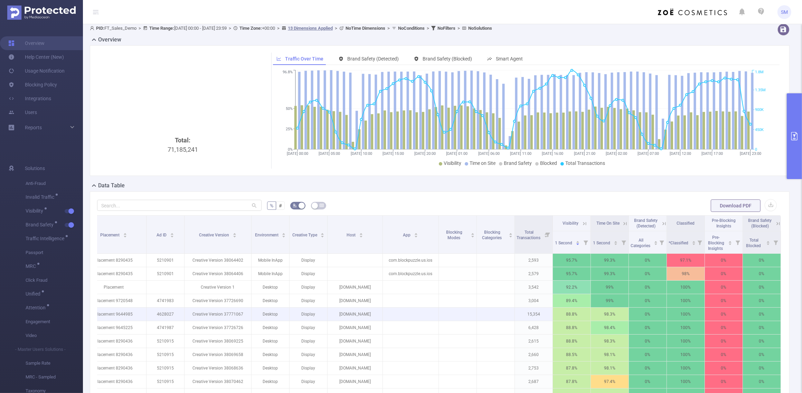
scroll to position [0, 0]
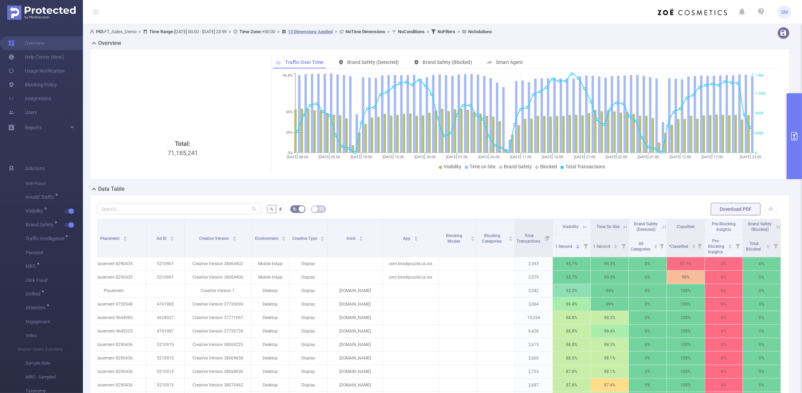
click at [766, 139] on icon "primary" at bounding box center [794, 136] width 8 height 8
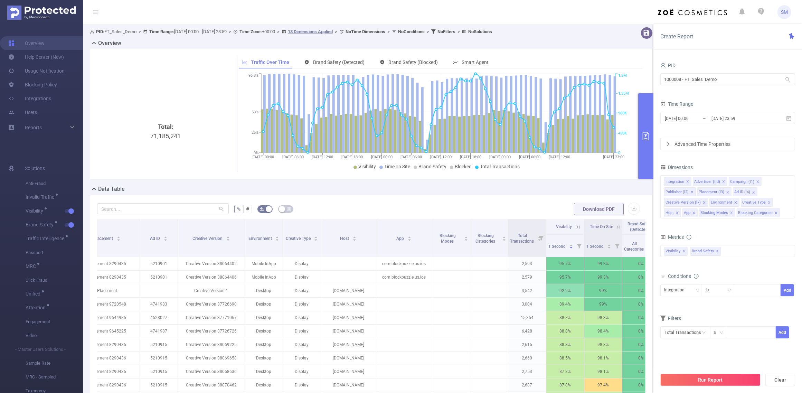
click at [736, 238] on div "Metrics" at bounding box center [728, 237] width 135 height 11
click at [736, 326] on section "PID 1000008 - FT_Sales_Demo 1000008 - FT_Sales_Demo Time Range [DATE] 00:00 _ […" at bounding box center [728, 214] width 135 height 308
click at [647, 139] on icon "primary" at bounding box center [646, 136] width 8 height 8
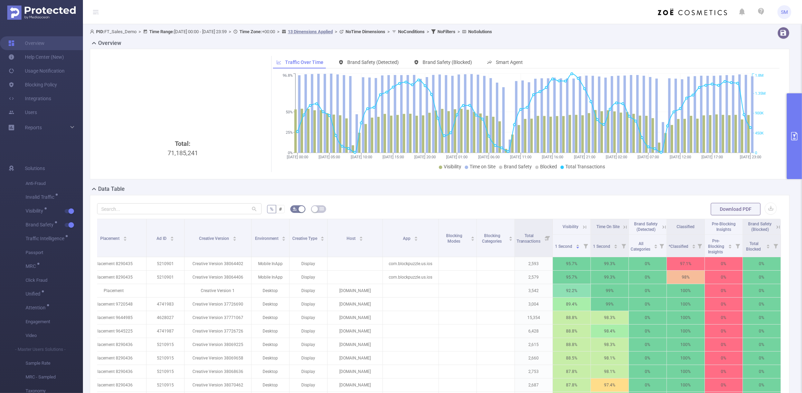
click at [659, 225] on icon at bounding box center [663, 226] width 8 height 7
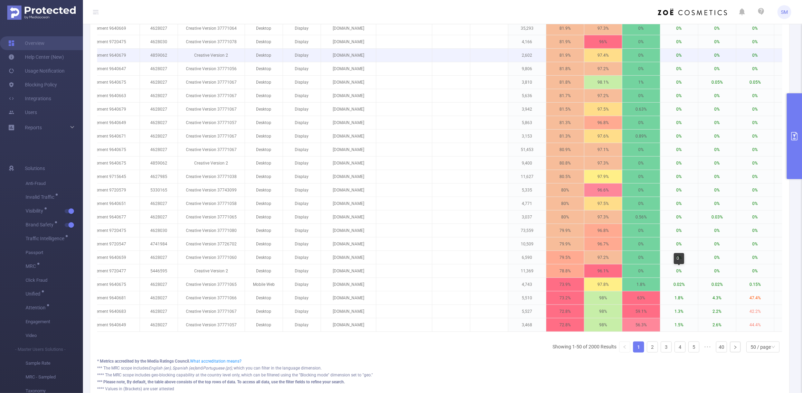
scroll to position [666, 0]
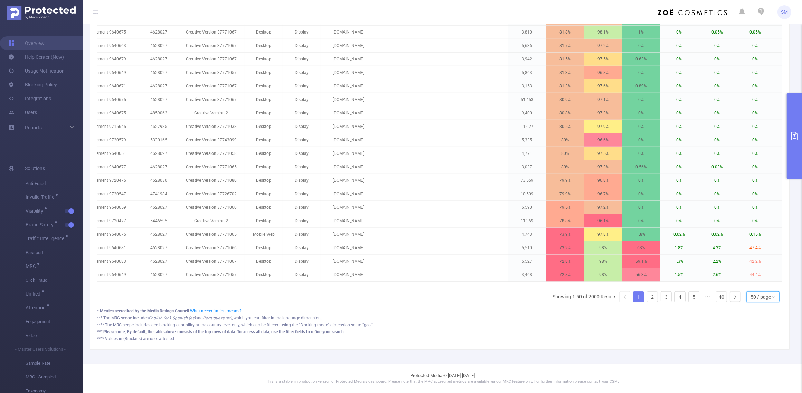
click at [756, 294] on div "50 / page" at bounding box center [761, 297] width 20 height 10
click at [748, 246] on li "10 / page" at bounding box center [757, 251] width 34 height 11
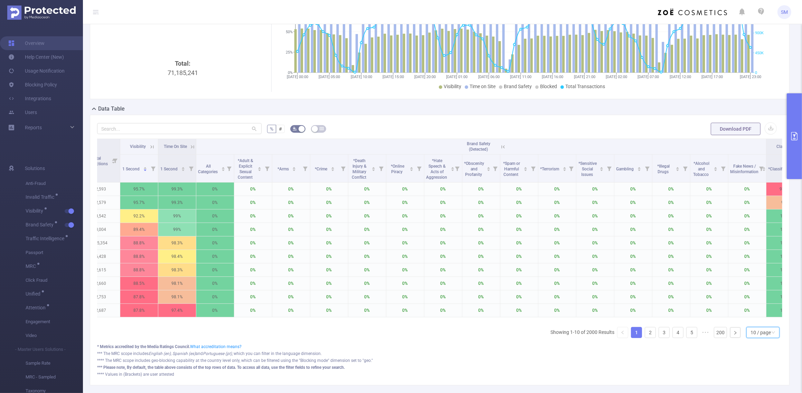
scroll to position [0, 624]
click at [212, 179] on div "0" at bounding box center [214, 175] width 10 height 14
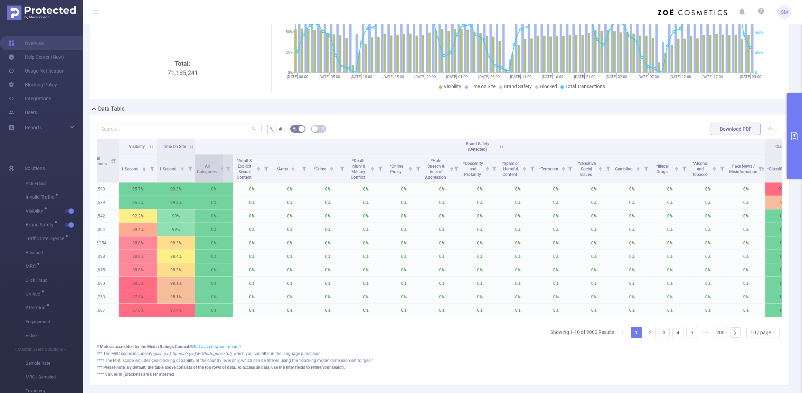
click at [205, 175] on div "All Categories" at bounding box center [210, 168] width 27 height 12
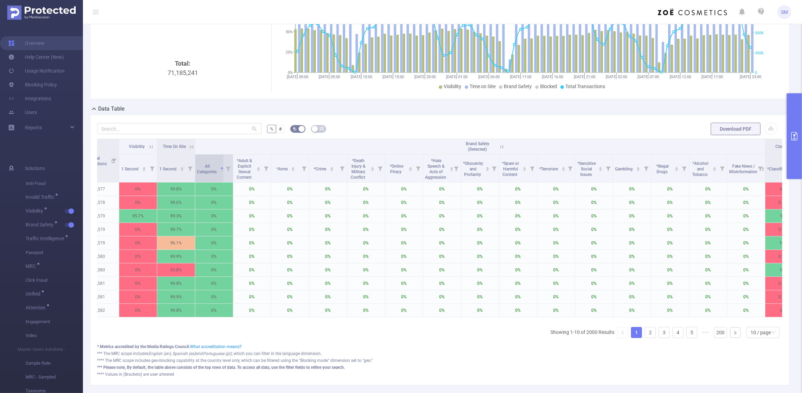
click at [208, 175] on div "All Categories" at bounding box center [210, 168] width 27 height 12
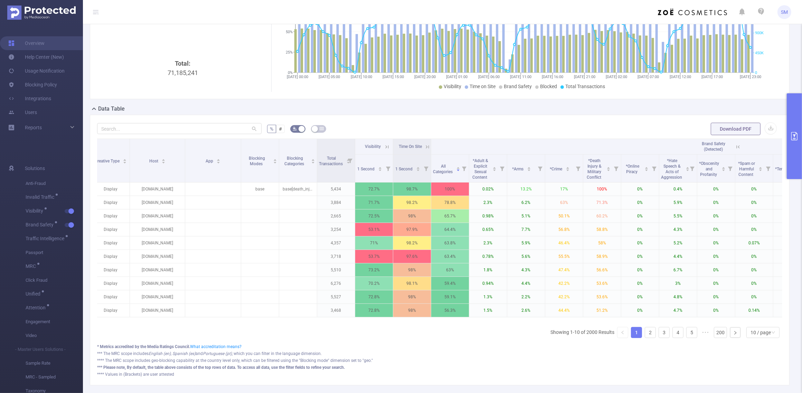
scroll to position [0, 386]
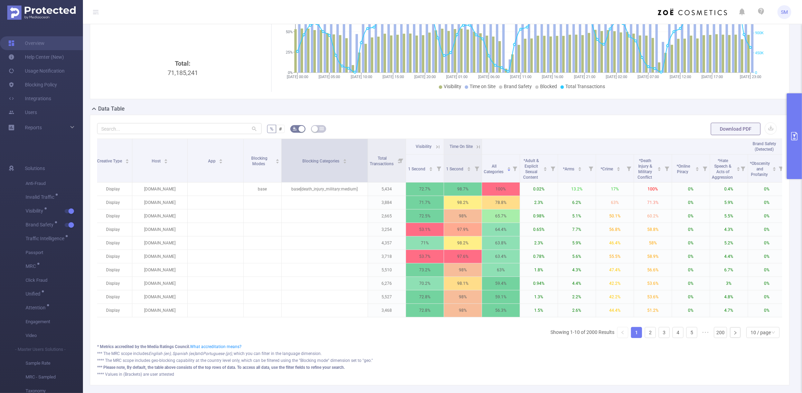
drag, startPoint x: 319, startPoint y: 158, endPoint x: 367, endPoint y: 156, distance: 48.4
click at [367, 156] on span at bounding box center [367, 160] width 3 height 43
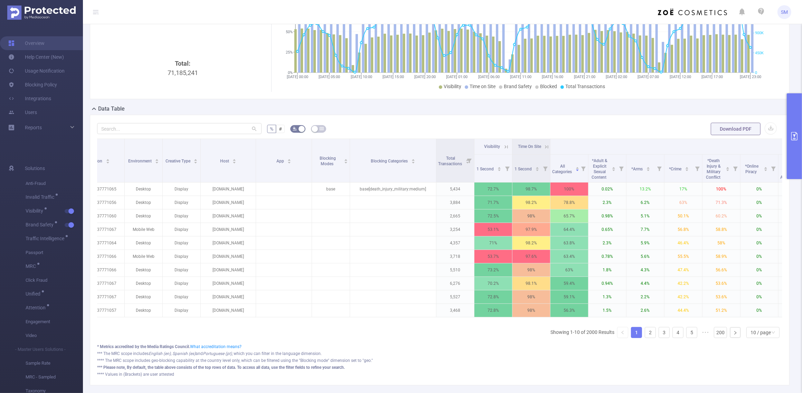
scroll to position [0, 234]
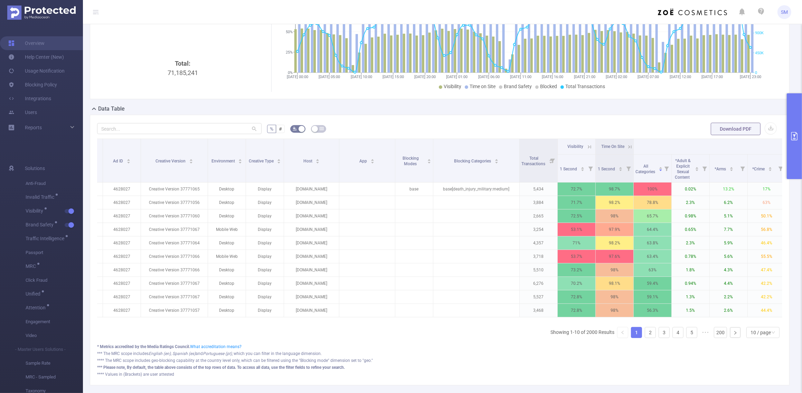
drag, startPoint x: 380, startPoint y: 322, endPoint x: 310, endPoint y: 318, distance: 69.9
click at [310, 318] on div "Integration Advertiser Campaign Publisher Placement Ad ID Creative Version Envi…" at bounding box center [439, 230] width 685 height 183
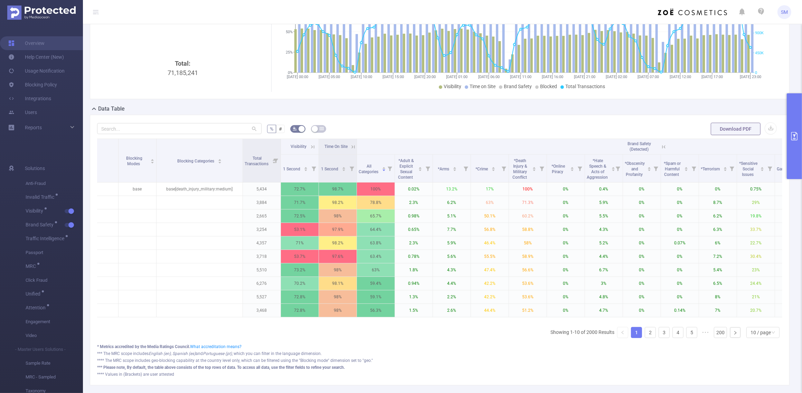
scroll to position [0, 561]
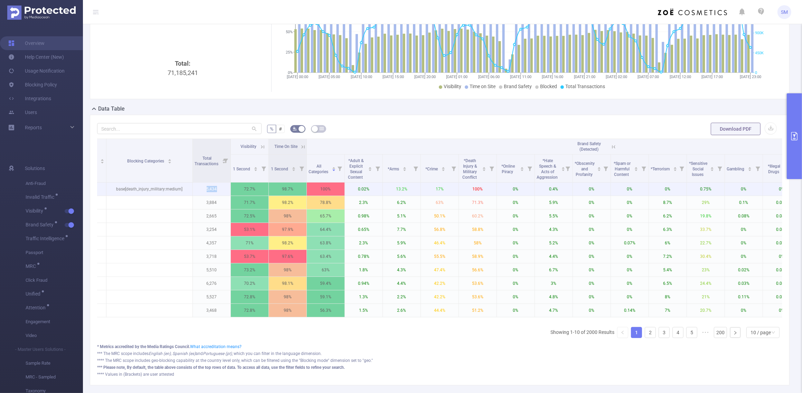
drag, startPoint x: 206, startPoint y: 191, endPoint x: 220, endPoint y: 189, distance: 14.6
click at [220, 189] on p "5,434" at bounding box center [212, 188] width 38 height 13
drag, startPoint x: 485, startPoint y: 189, endPoint x: 470, endPoint y: 190, distance: 14.6
click at [470, 190] on p "100%" at bounding box center [478, 188] width 38 height 13
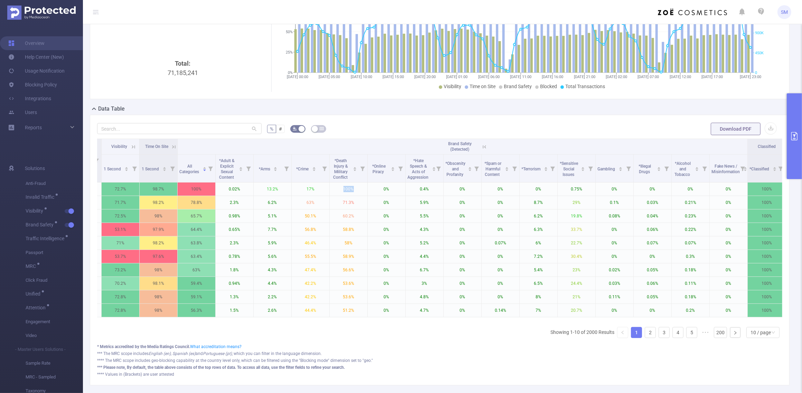
scroll to position [0, 695]
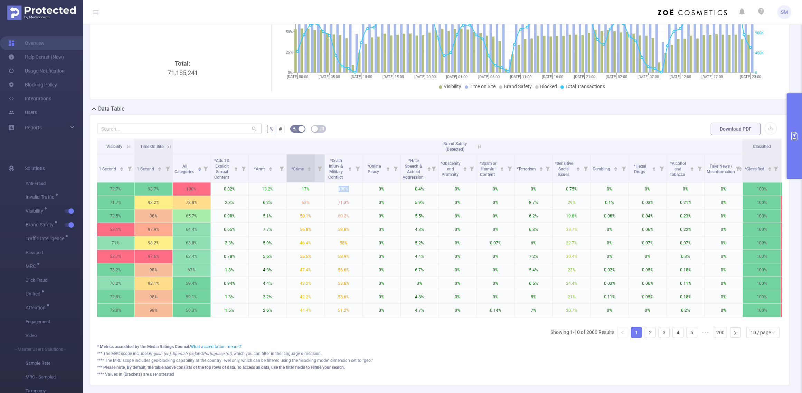
click at [297, 172] on div "*Crime" at bounding box center [301, 168] width 20 height 7
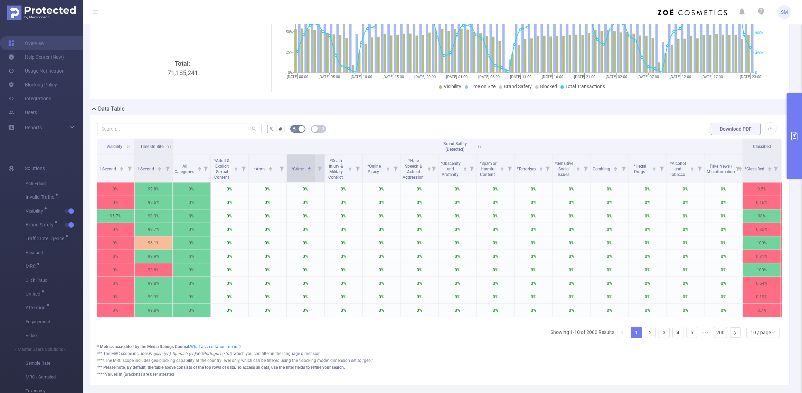
click at [298, 172] on div "*Crime" at bounding box center [301, 168] width 20 height 7
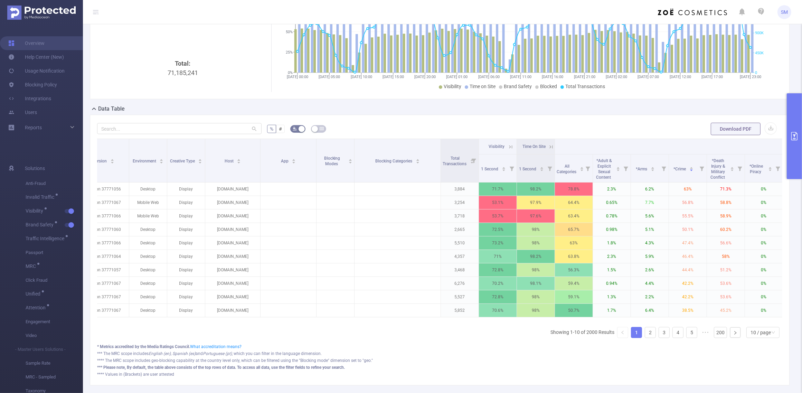
scroll to position [0, 311]
click at [24, 83] on link "Blocking Policy" at bounding box center [32, 85] width 49 height 14
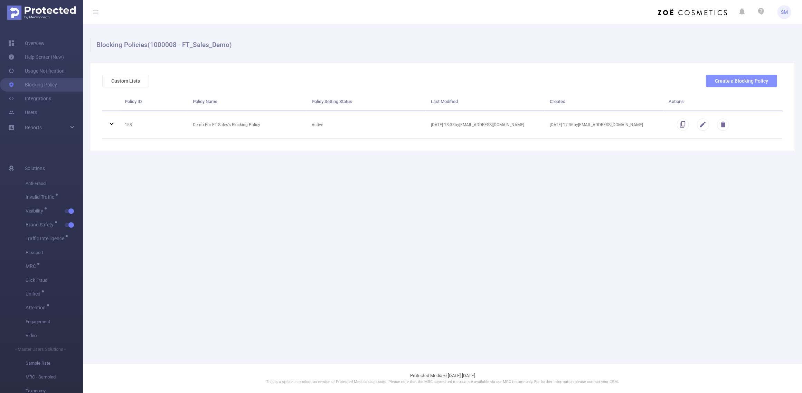
click at [762, 78] on button "Create a Blocking Policy" at bounding box center [741, 81] width 71 height 12
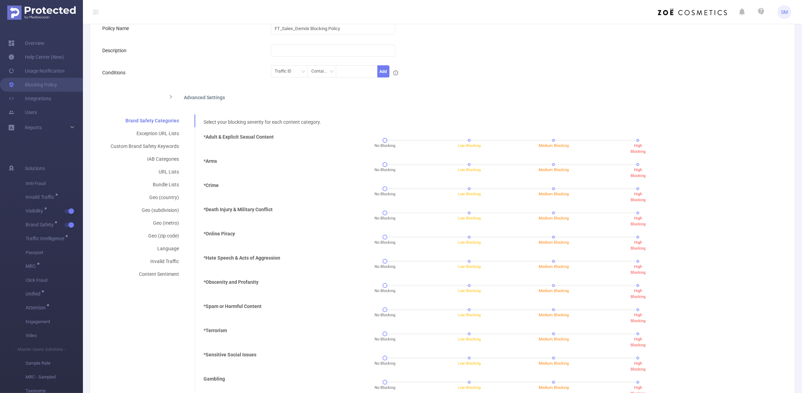
scroll to position [86, 0]
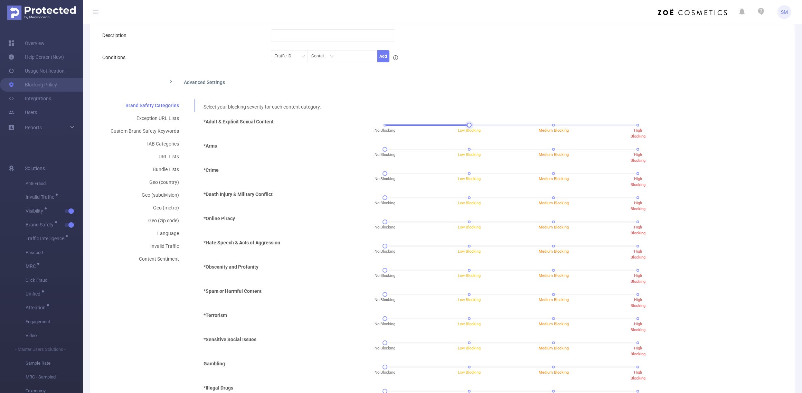
click at [468, 125] on div "No Blocking Low Blocking Medium Blocking High Blocking" at bounding box center [511, 125] width 253 height 4
click at [632, 127] on div "No Blocking Low Blocking Medium Blocking High Blocking" at bounding box center [511, 127] width 335 height 19
click at [633, 124] on div "No Blocking Low Blocking Medium Blocking High Blocking" at bounding box center [511, 125] width 253 height 4
click at [464, 149] on div "No Blocking Low Blocking Medium Blocking High Blocking" at bounding box center [511, 149] width 253 height 4
click at [466, 172] on div "No Blocking Low Blocking Medium Blocking High Blocking" at bounding box center [511, 173] width 253 height 4
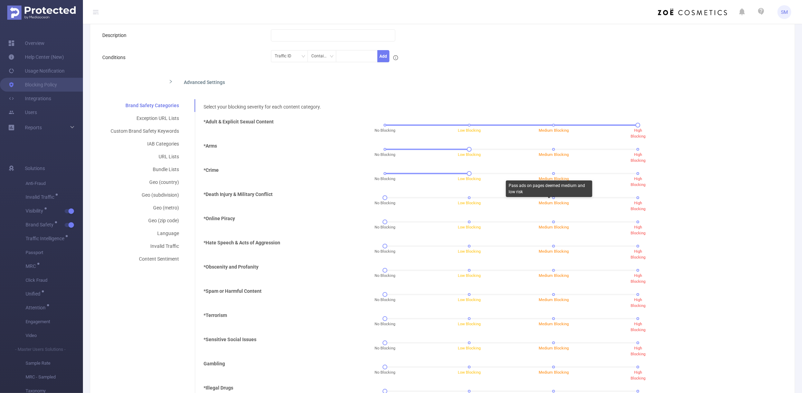
click at [550, 200] on div "No Blocking Low Blocking Medium Blocking High Blocking" at bounding box center [511, 200] width 335 height 19
click at [549, 198] on div "No Blocking Low Blocking Medium Blocking High Blocking" at bounding box center [511, 198] width 253 height 4
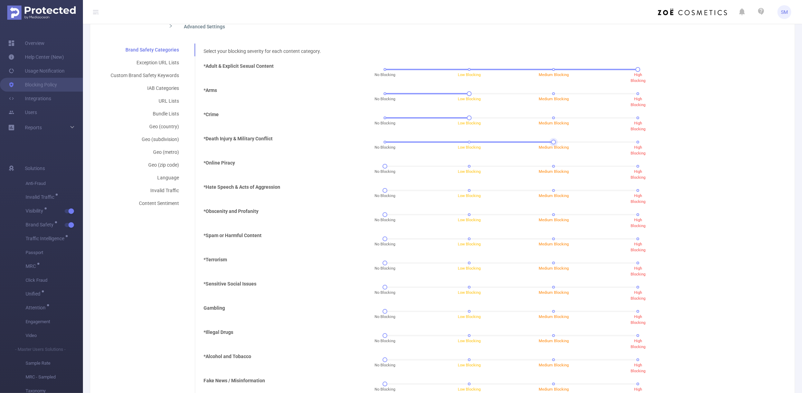
scroll to position [82, 0]
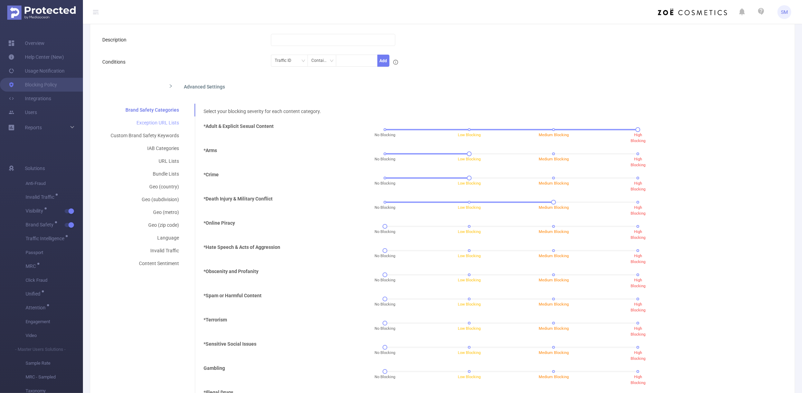
click at [156, 120] on div "Exception URL Lists" at bounding box center [144, 122] width 85 height 13
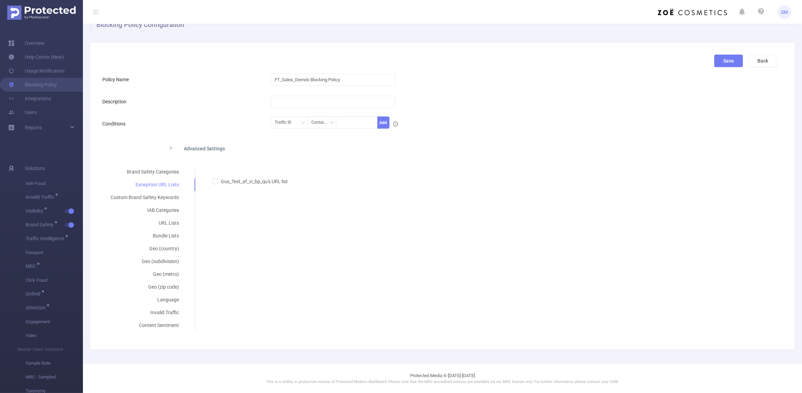
scroll to position [20, 0]
click at [285, 124] on div "Traffic ID" at bounding box center [285, 122] width 21 height 11
click at [339, 146] on div "Advanced Settings" at bounding box center [365, 148] width 405 height 15
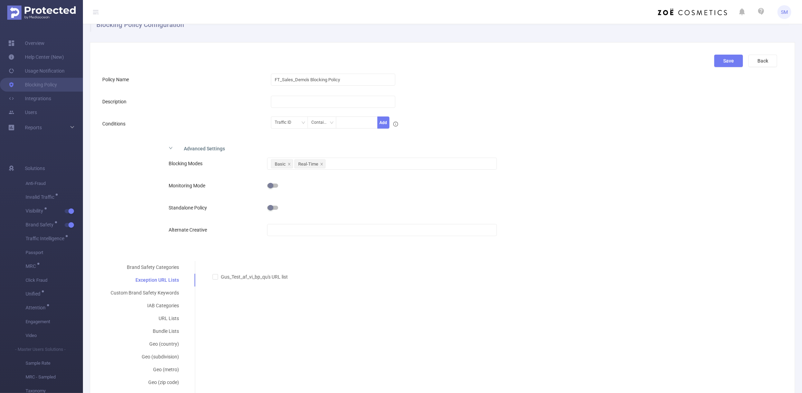
click at [270, 186] on button "button" at bounding box center [272, 186] width 11 height 4
click at [271, 185] on button "button" at bounding box center [272, 186] width 11 height 4
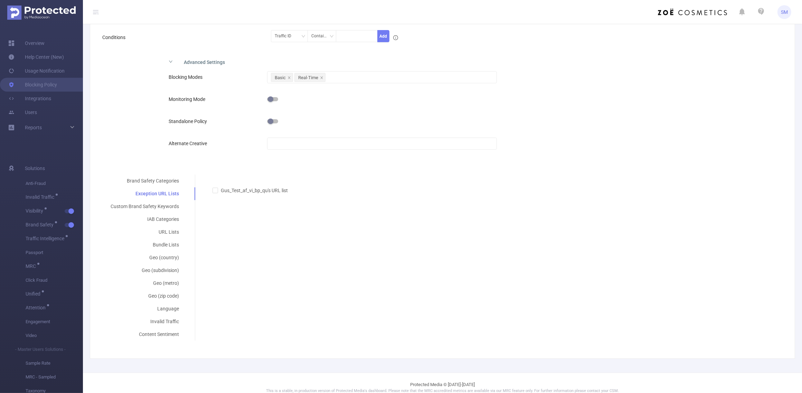
scroll to position [63, 0]
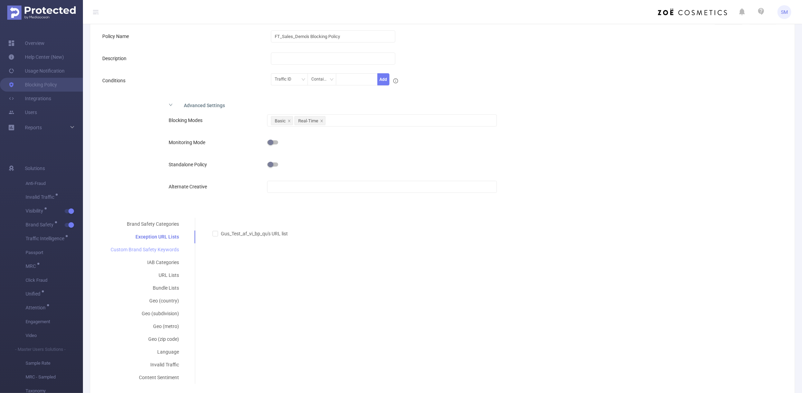
click at [171, 250] on div "Custom Brand Safety Keywords" at bounding box center [144, 249] width 85 height 13
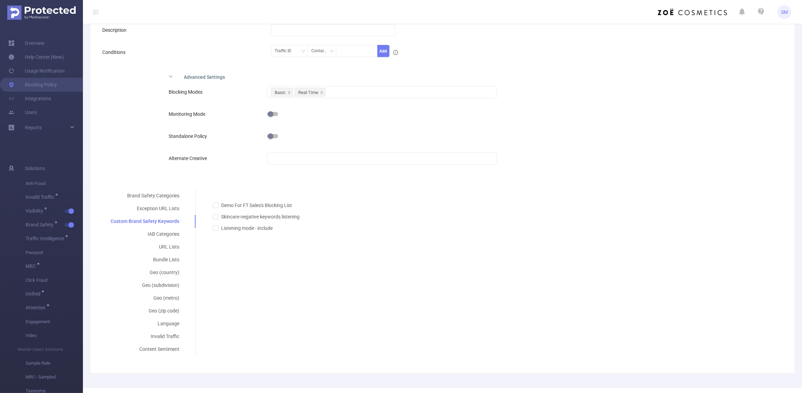
scroll to position [106, 0]
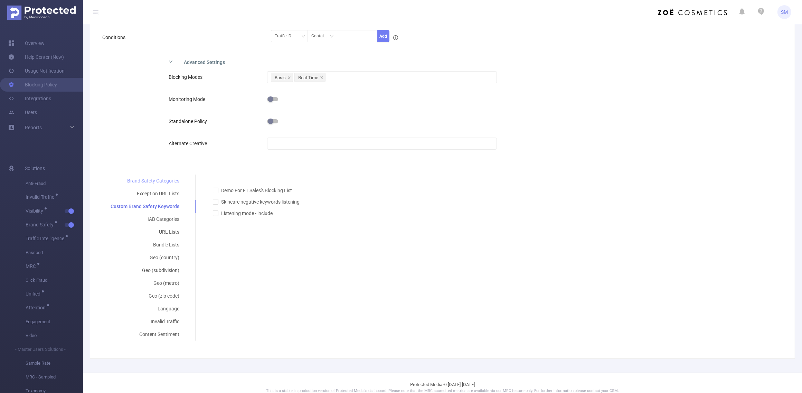
click at [164, 175] on div "Brand Safety Categories" at bounding box center [144, 181] width 85 height 13
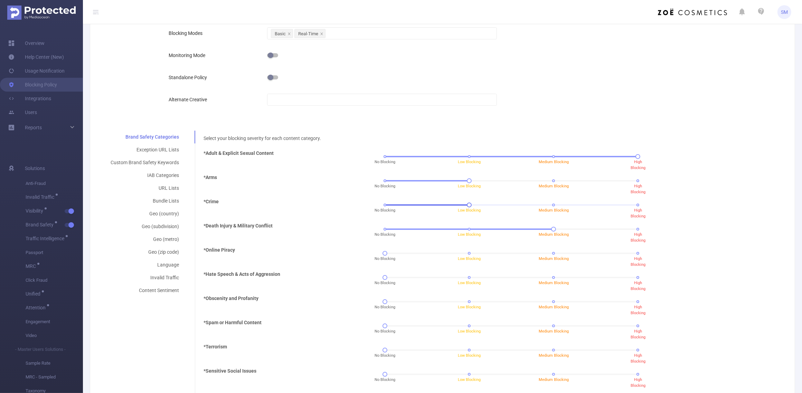
scroll to position [150, 0]
click at [165, 163] on div "Custom Brand Safety Keywords" at bounding box center [144, 163] width 85 height 13
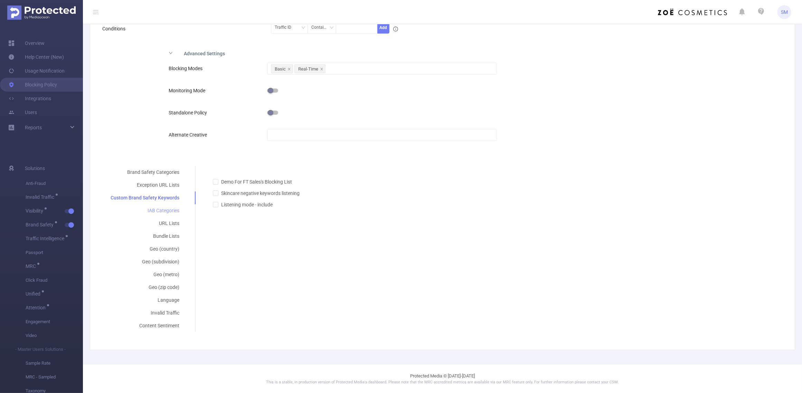
click at [163, 209] on div "IAB Categories" at bounding box center [144, 210] width 85 height 13
click at [277, 200] on div at bounding box center [490, 196] width 566 height 11
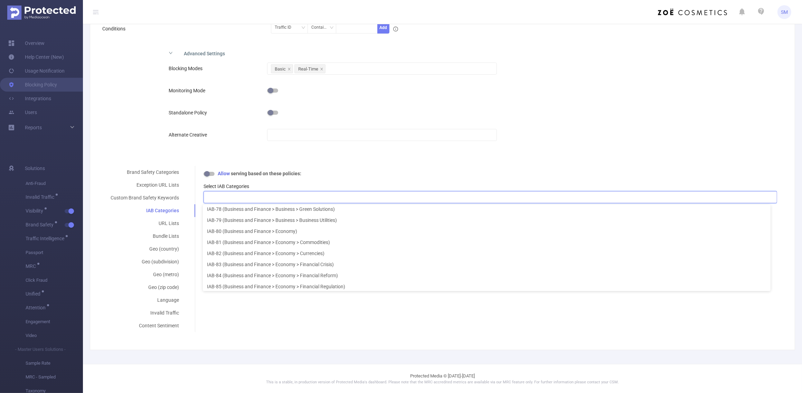
scroll to position [822, 0]
click at [163, 324] on div "Content Sentiment" at bounding box center [144, 325] width 85 height 13
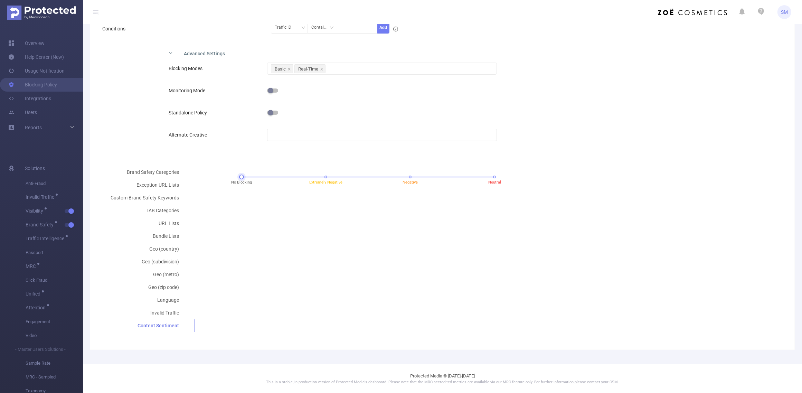
click at [323, 177] on div "No Blocking Extremely Negative Negative Neutral" at bounding box center [368, 177] width 253 height 4
click at [491, 176] on div "No Blocking Extremely Negative Negative Neutral" at bounding box center [368, 177] width 253 height 4
click at [498, 242] on div "Brand Safety Categories Exception URL Lists Custom Brand Safety Keywords IAB Ca…" at bounding box center [439, 249] width 675 height 166
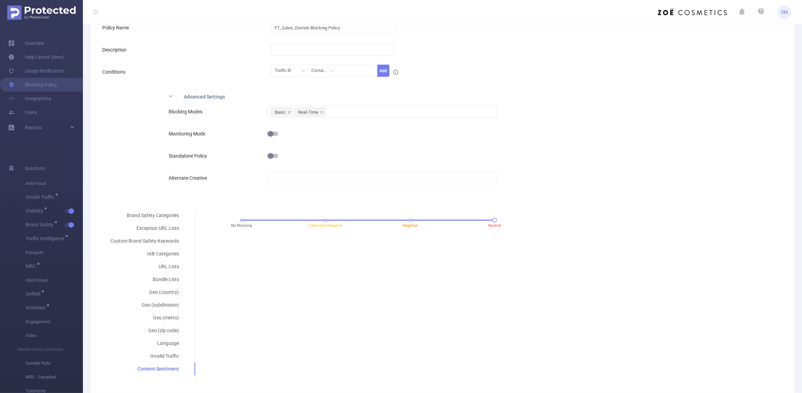
scroll to position [29, 0]
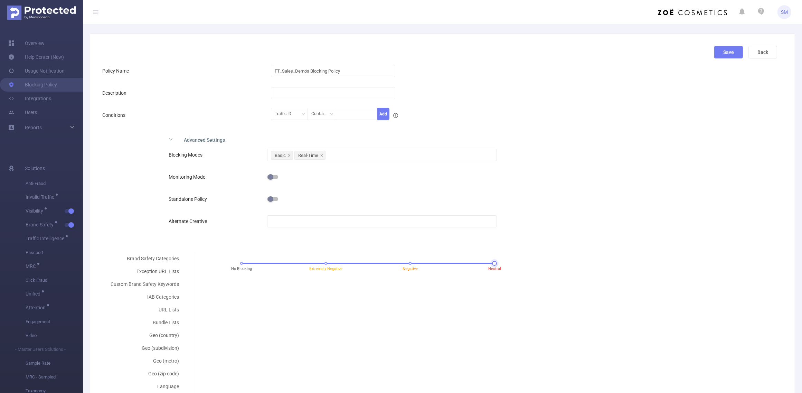
click at [325, 263] on div "No Blocking Extremely Negative Negative Neutral" at bounding box center [368, 263] width 253 height 4
click at [322, 290] on div "Brand Safety Categories Exception URL Lists Custom Brand Safety Keywords IAB Ca…" at bounding box center [439, 335] width 675 height 166
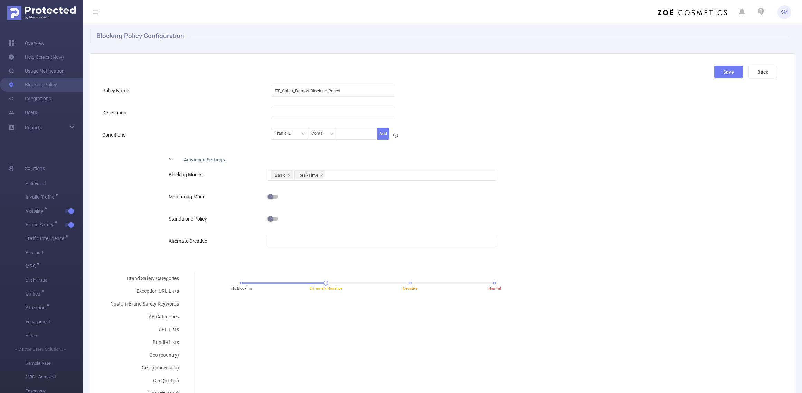
scroll to position [0, 0]
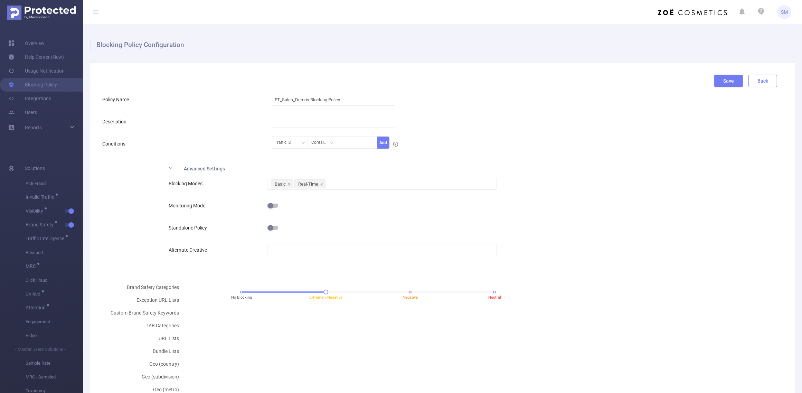
click at [749, 77] on button "Back" at bounding box center [763, 81] width 29 height 12
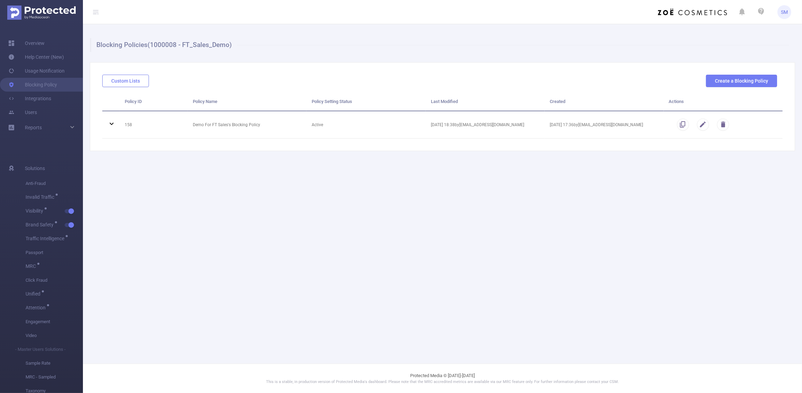
click at [134, 82] on button "Custom Lists" at bounding box center [125, 81] width 47 height 12
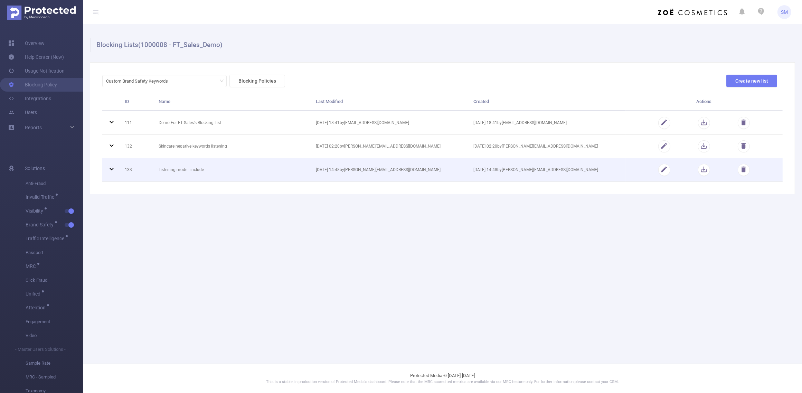
click at [111, 170] on icon at bounding box center [111, 169] width 8 height 8
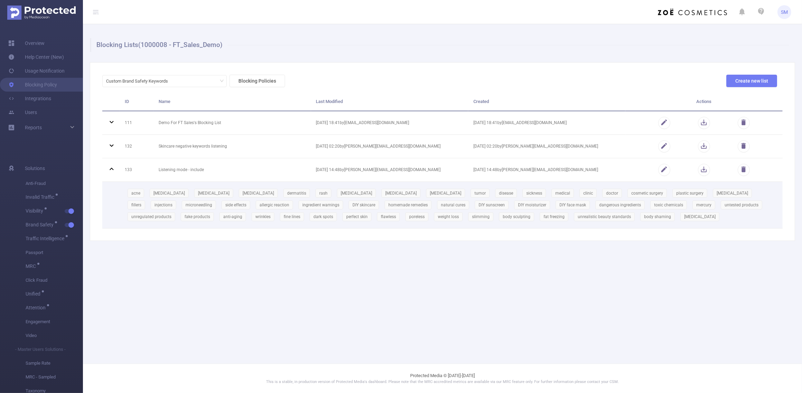
click at [605, 218] on div "[MEDICAL_DATA] [MEDICAL_DATA] [MEDICAL_DATA] dermatitis rash [MEDICAL_DATA] [ME…" at bounding box center [451, 204] width 653 height 35
drag, startPoint x: 603, startPoint y: 218, endPoint x: 151, endPoint y: 192, distance: 453.5
click at [132, 189] on div "[MEDICAL_DATA] [MEDICAL_DATA] [MEDICAL_DATA] dermatitis rash [MEDICAL_DATA] [ME…" at bounding box center [451, 204] width 653 height 35
click at [632, 222] on div "[MEDICAL_DATA] [MEDICAL_DATA] [MEDICAL_DATA] dermatitis rash [MEDICAL_DATA] [ME…" at bounding box center [451, 204] width 653 height 35
click at [618, 220] on div "[MEDICAL_DATA] [MEDICAL_DATA] [MEDICAL_DATA] dermatitis rash [MEDICAL_DATA] [ME…" at bounding box center [451, 204] width 653 height 35
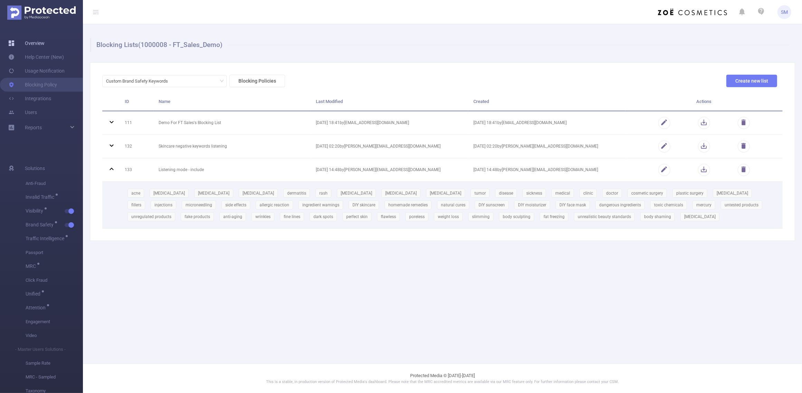
click at [38, 42] on link "Overview" at bounding box center [26, 43] width 36 height 14
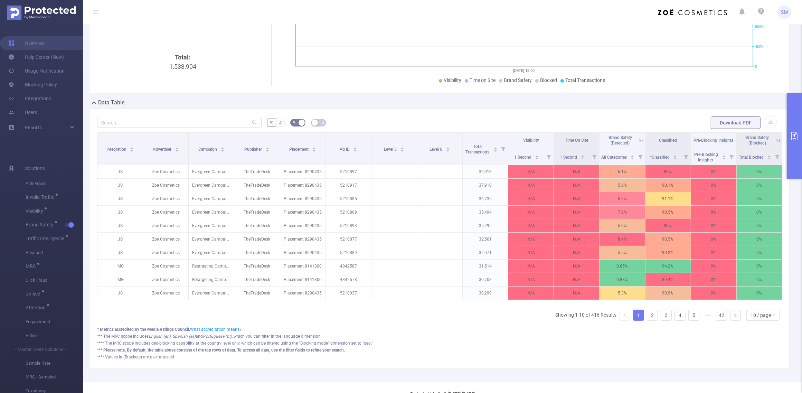
scroll to position [0, 1]
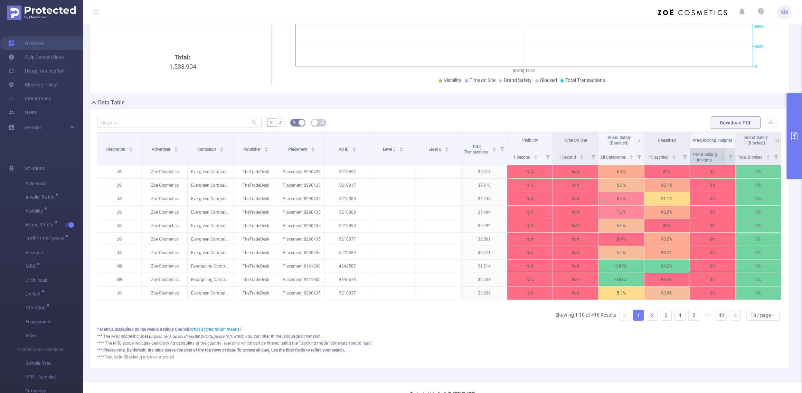
click at [703, 162] on span "Pre-Blocking Insights" at bounding box center [705, 156] width 27 height 12
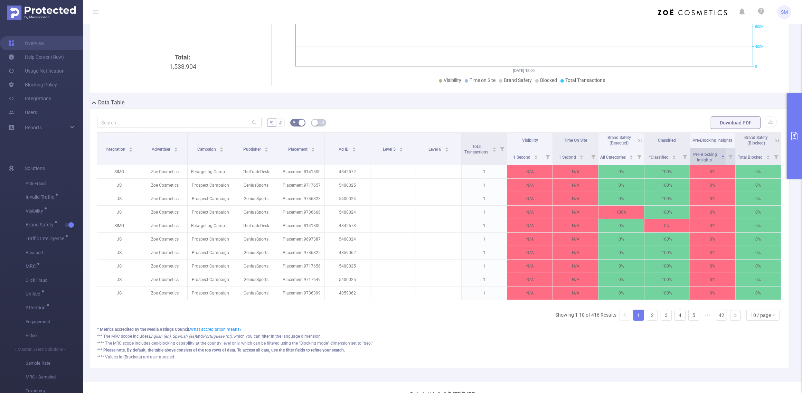
click at [703, 162] on span "Pre-Blocking Insights" at bounding box center [705, 156] width 27 height 12
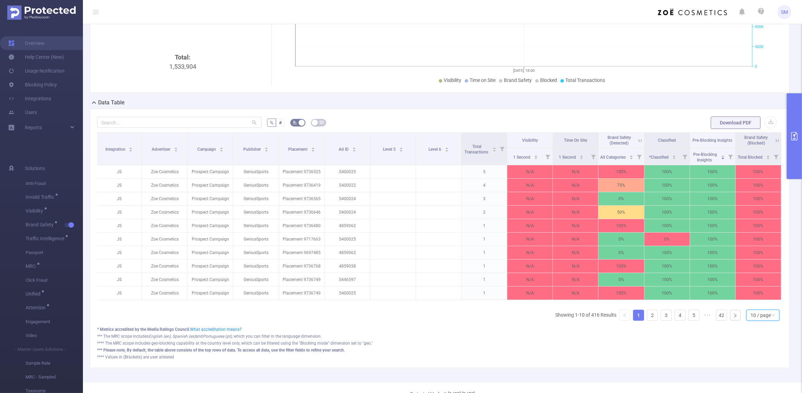
click at [766, 321] on div "10 / page" at bounding box center [763, 315] width 33 height 11
click at [763, 275] on li "20 / page" at bounding box center [757, 277] width 34 height 11
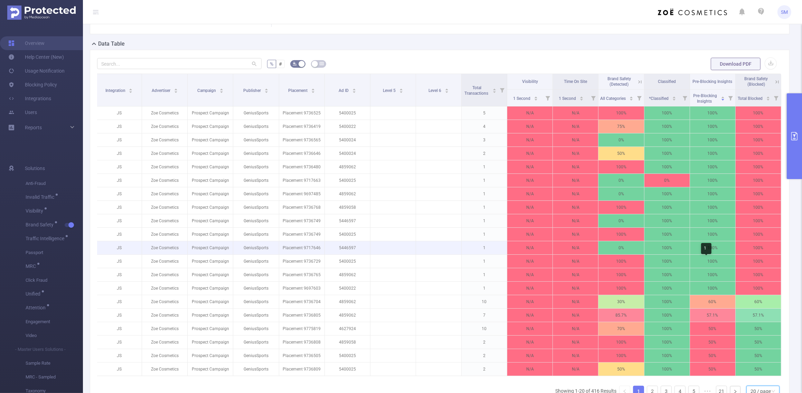
scroll to position [130, 0]
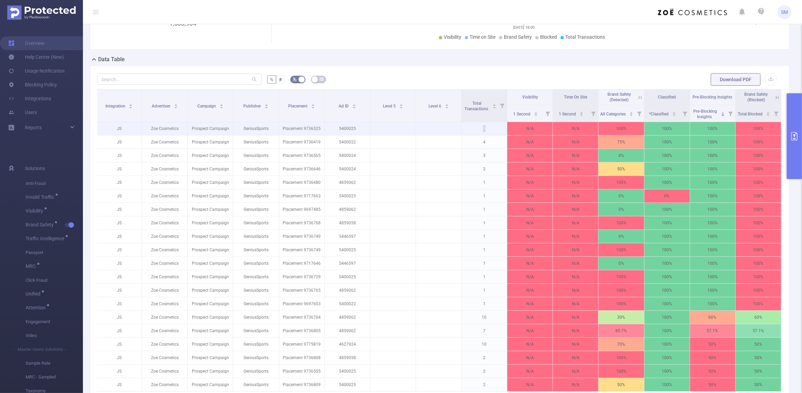
drag, startPoint x: 487, startPoint y: 124, endPoint x: 474, endPoint y: 129, distance: 13.1
click at [474, 129] on p "5" at bounding box center [484, 128] width 45 height 13
click at [364, 75] on form "% # Download PDF" at bounding box center [439, 80] width 685 height 14
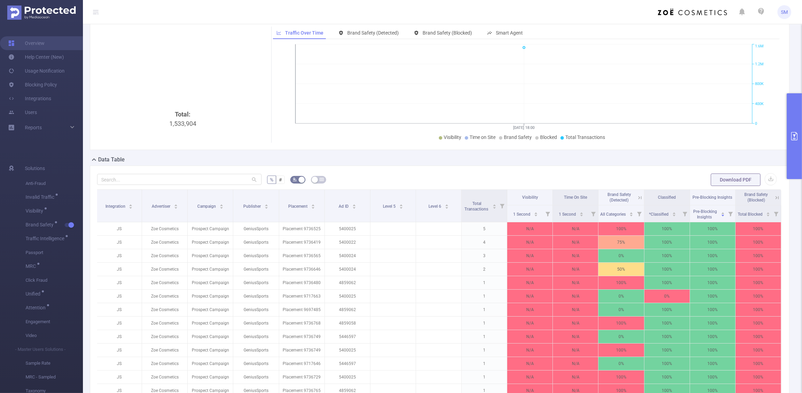
scroll to position [43, 0]
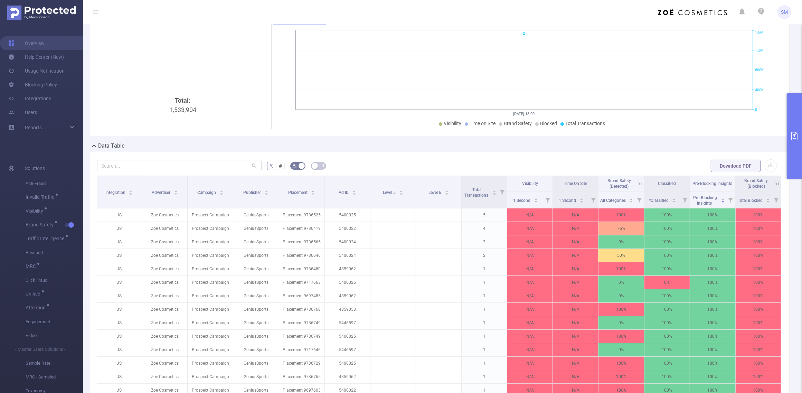
click at [766, 184] on icon at bounding box center [777, 184] width 6 height 6
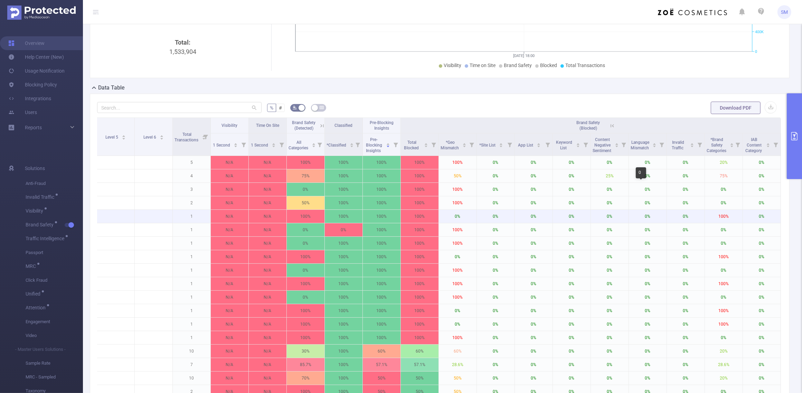
scroll to position [86, 0]
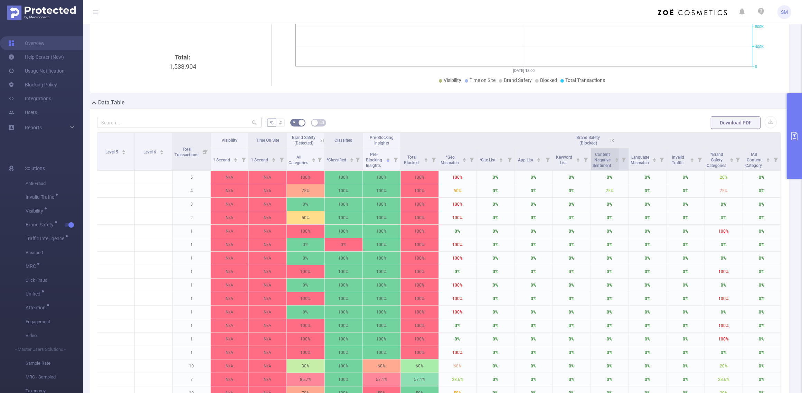
click at [596, 168] on div "Content Negative Sentiment" at bounding box center [606, 159] width 26 height 18
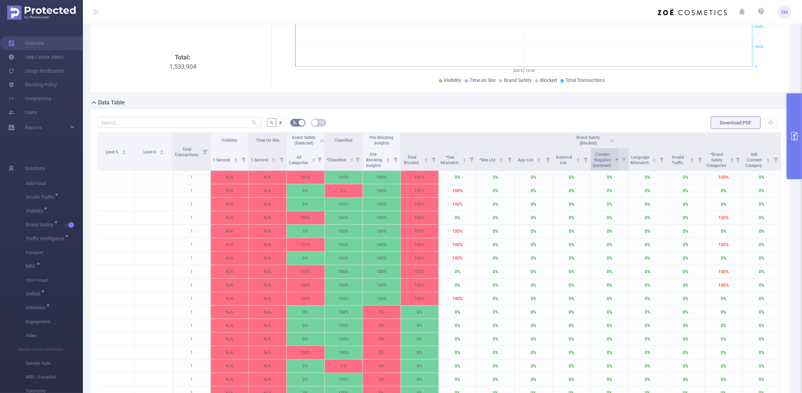
click at [596, 168] on div "Content Negative Sentiment" at bounding box center [606, 159] width 26 height 18
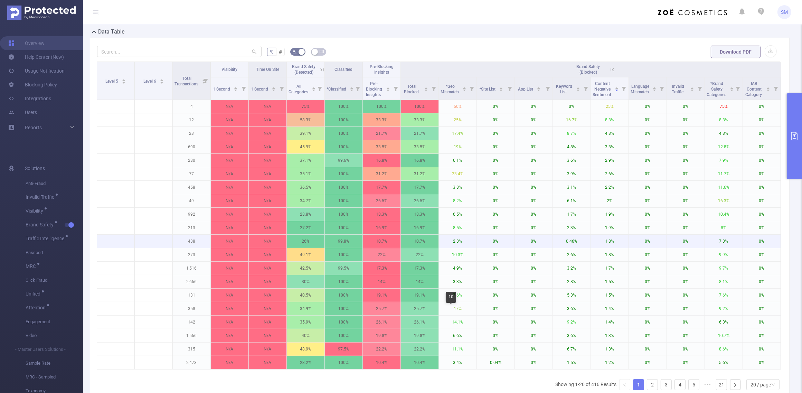
scroll to position [173, 0]
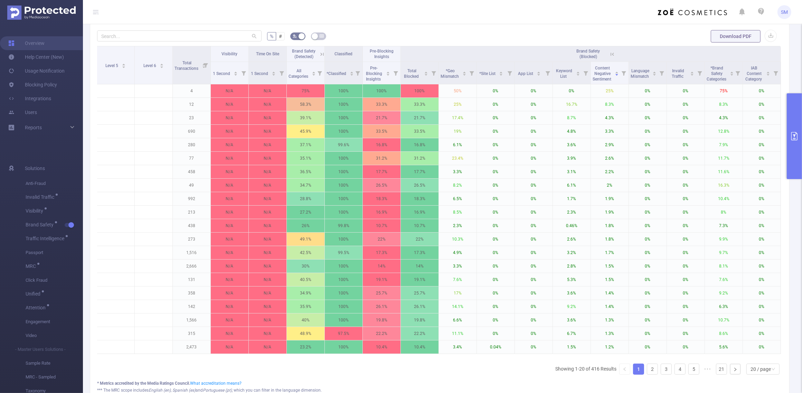
click at [609, 52] on icon at bounding box center [612, 54] width 6 height 6
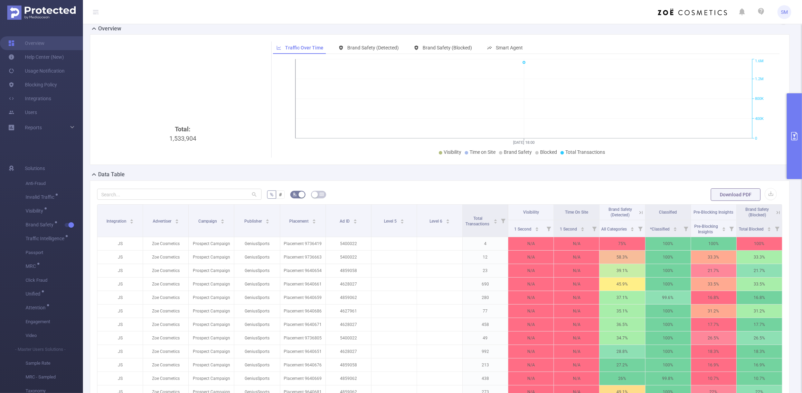
scroll to position [0, 0]
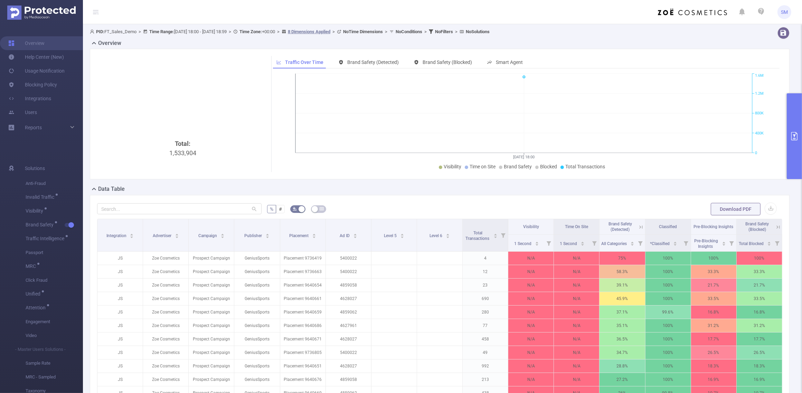
click at [363, 185] on div "Data Table" at bounding box center [442, 190] width 705 height 10
click at [619, 109] on icon "[DATE] 18:00 0 400K 800K 1.2M 1.6M" at bounding box center [524, 122] width 502 height 100
